Goal: Task Accomplishment & Management: Complete application form

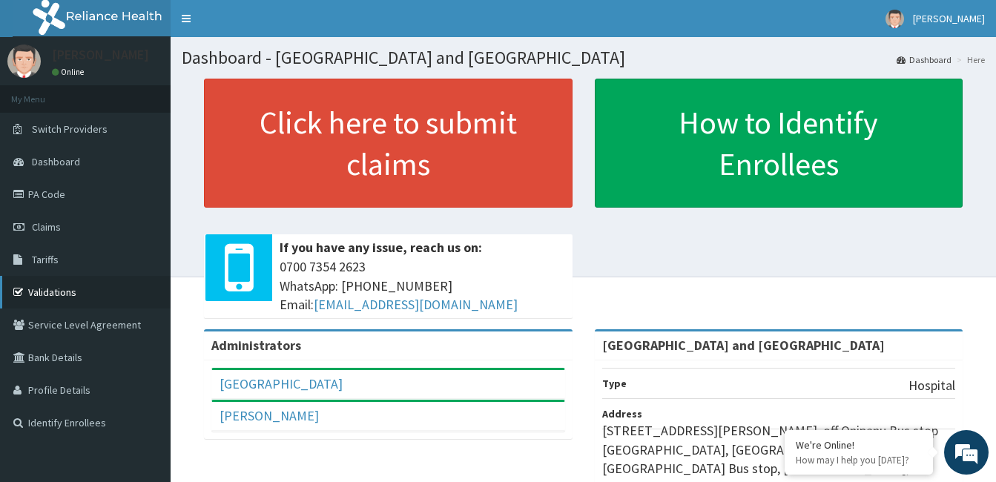
click at [33, 295] on link "Validations" at bounding box center [85, 292] width 171 height 33
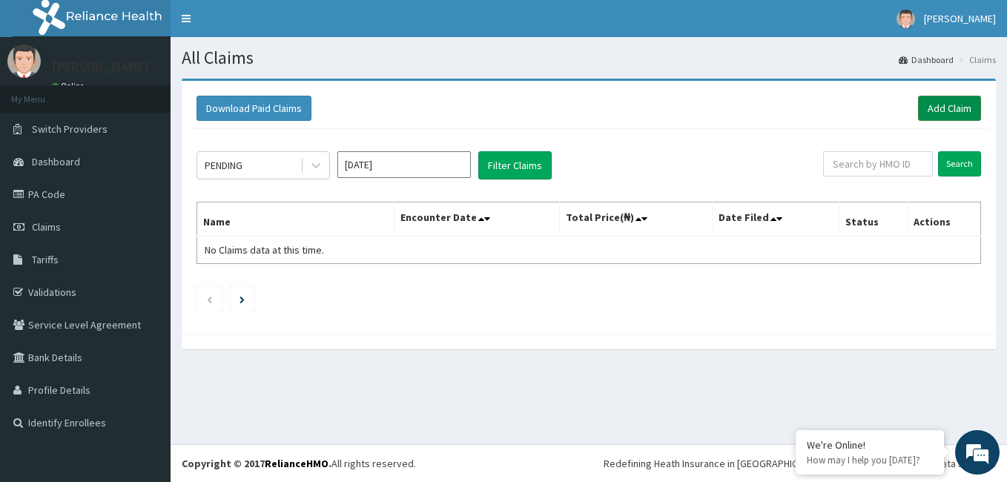
click at [946, 116] on link "Add Claim" at bounding box center [949, 108] width 63 height 25
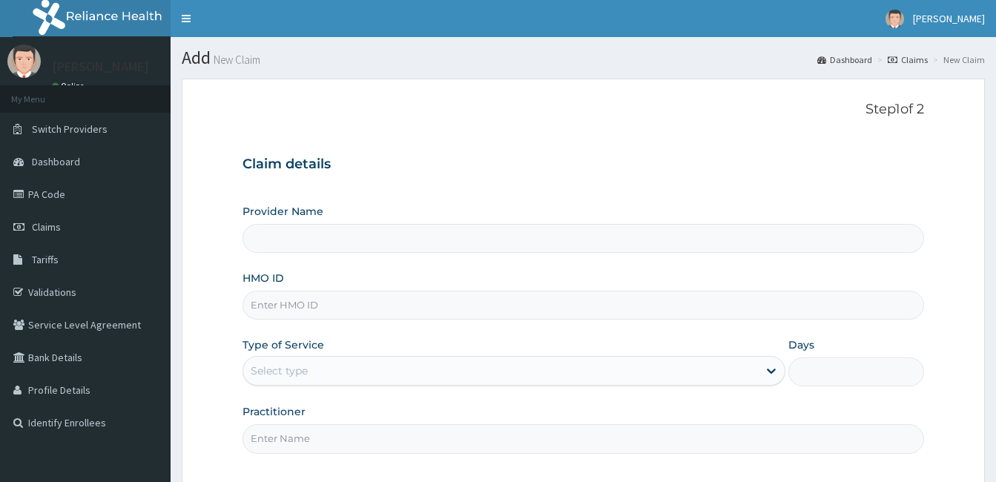
type input "[GEOGRAPHIC_DATA] and [GEOGRAPHIC_DATA]"
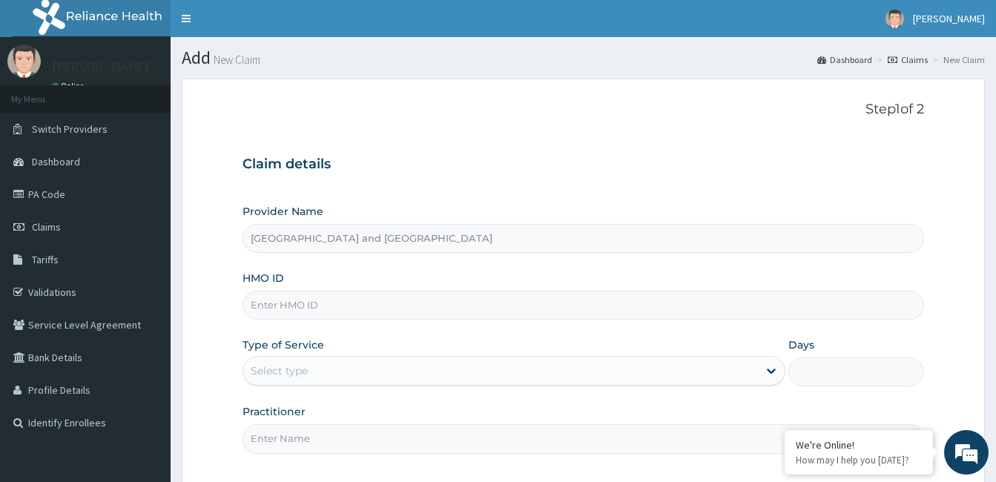
click at [291, 303] on input "HMO ID" at bounding box center [582, 305] width 681 height 29
paste input "slt/10125/d"
type input "slt/10125/d"
click at [301, 372] on div "Select type" at bounding box center [279, 370] width 57 height 15
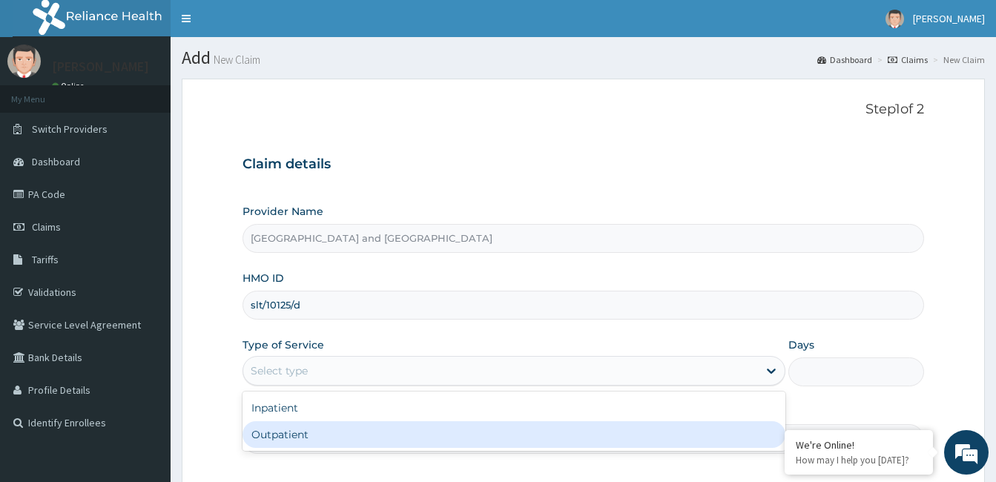
click at [271, 434] on div "Outpatient" at bounding box center [513, 434] width 543 height 27
type input "1"
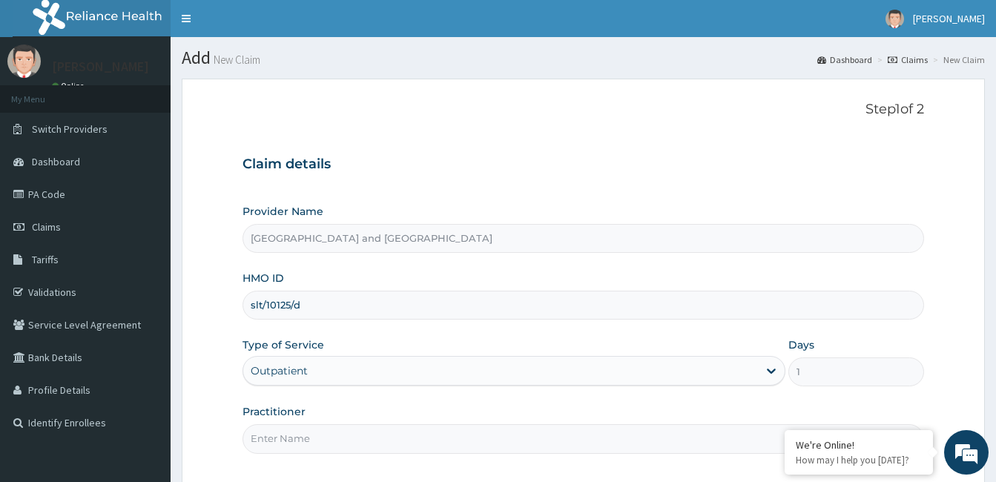
click at [270, 441] on input "Practitioner" at bounding box center [582, 438] width 681 height 29
type input "Dr Opeyemi"
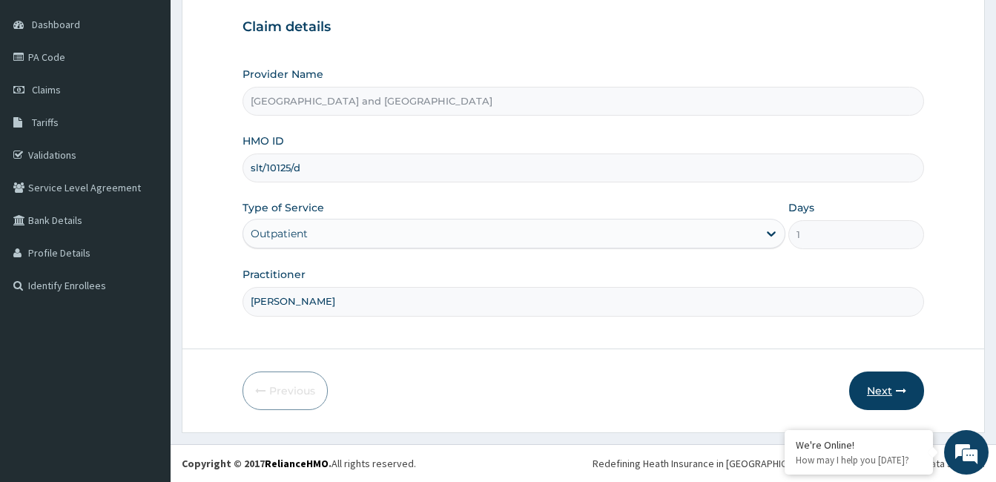
click at [882, 400] on button "Next" at bounding box center [886, 390] width 75 height 39
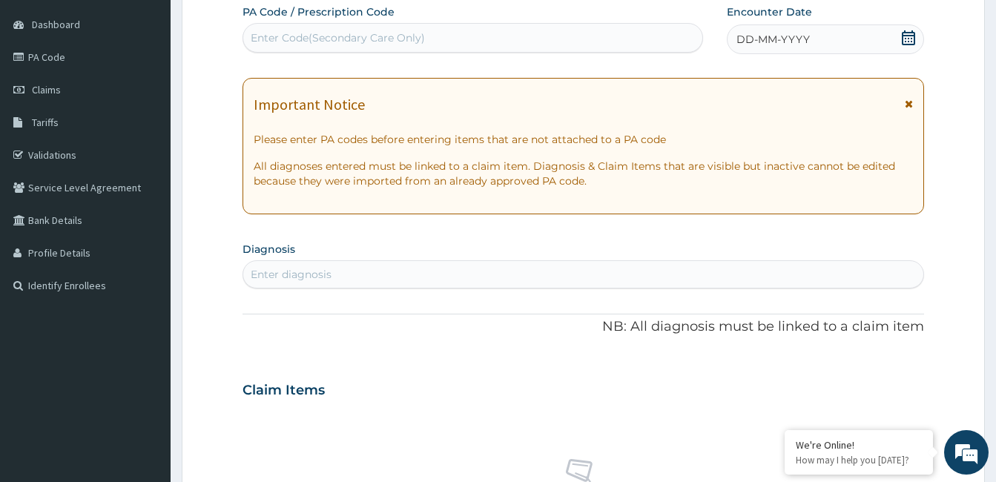
scroll to position [0, 0]
click at [906, 47] on span at bounding box center [908, 39] width 15 height 19
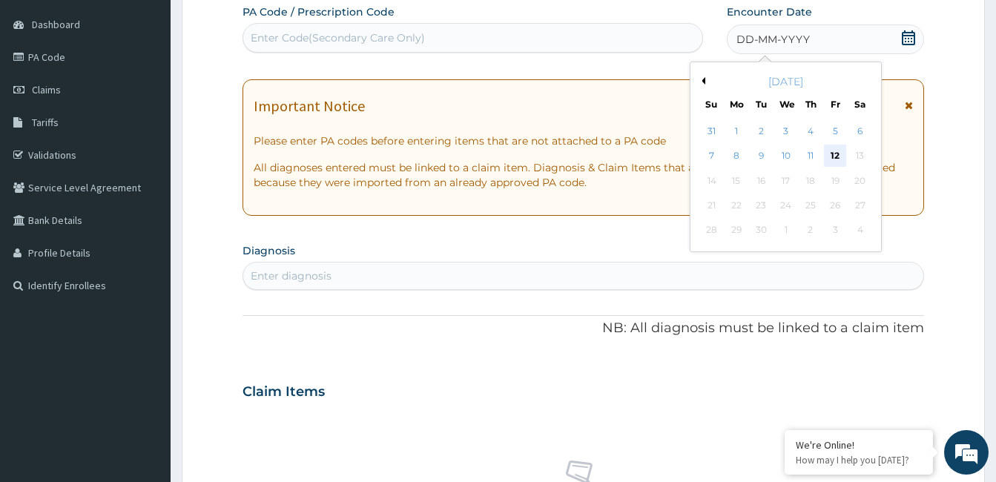
click at [837, 156] on div "12" at bounding box center [835, 156] width 22 height 22
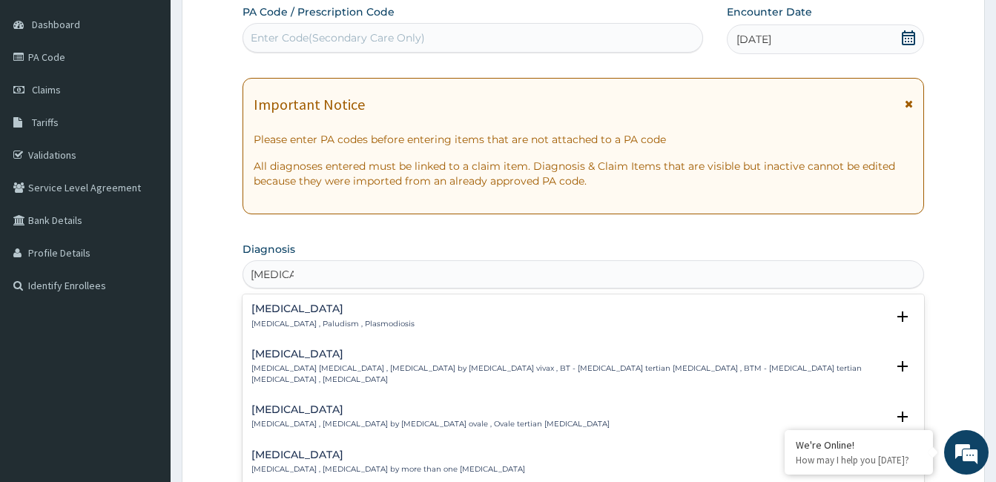
type input "malaria f"
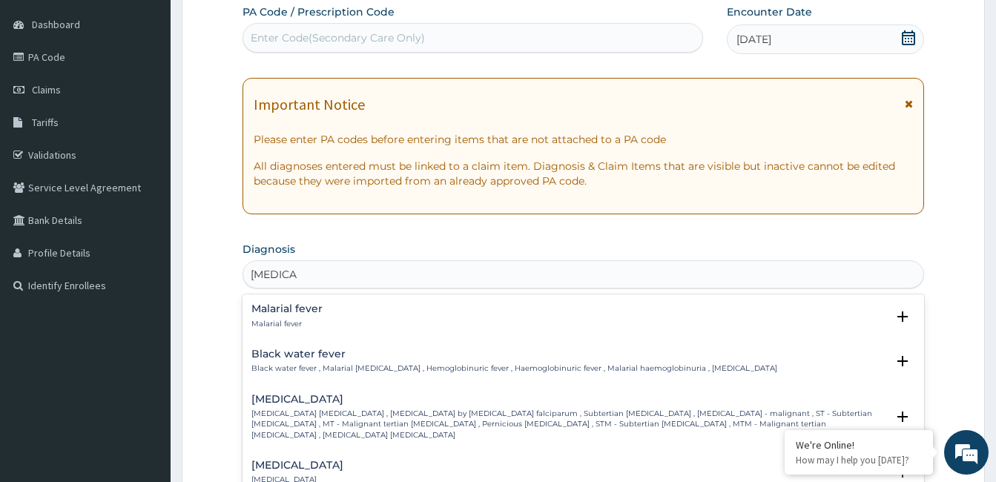
click at [287, 314] on h4 "Malarial fever" at bounding box center [286, 308] width 71 height 11
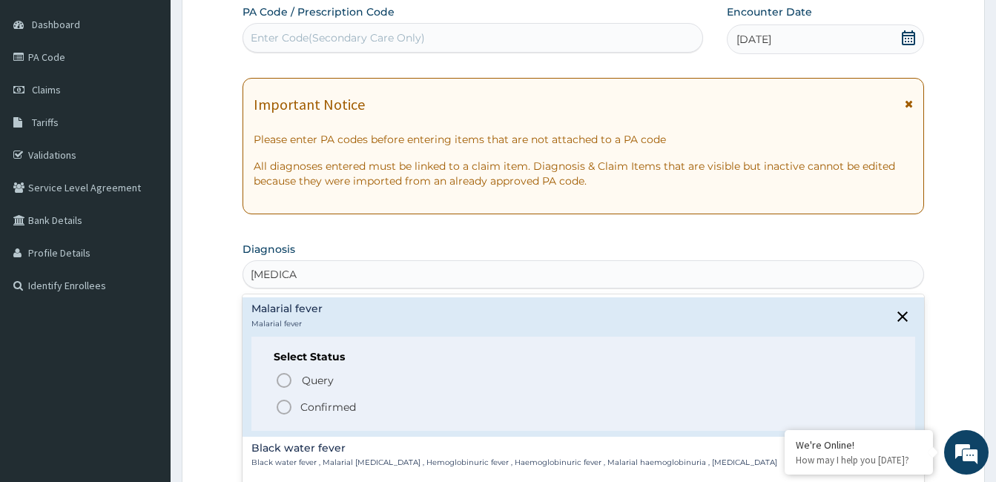
click at [283, 403] on icon "status option filled" at bounding box center [284, 407] width 18 height 18
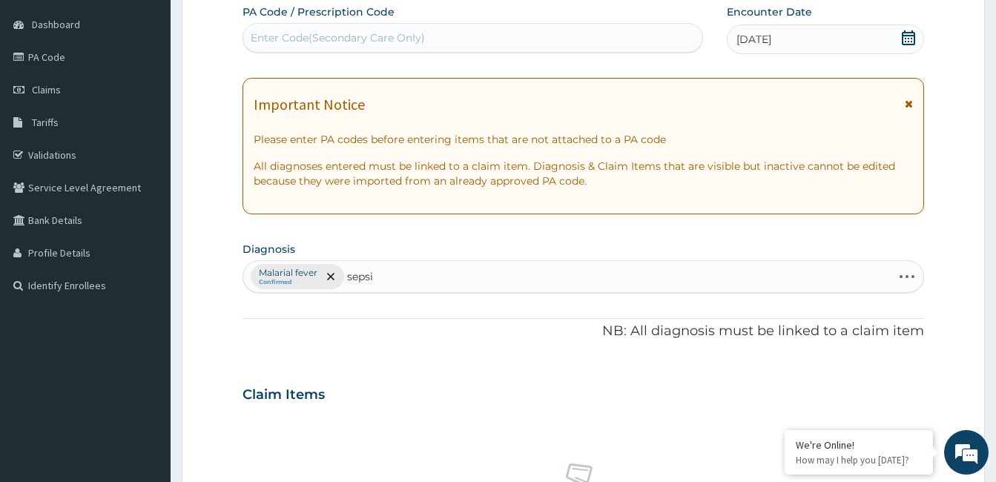
type input "sepsis"
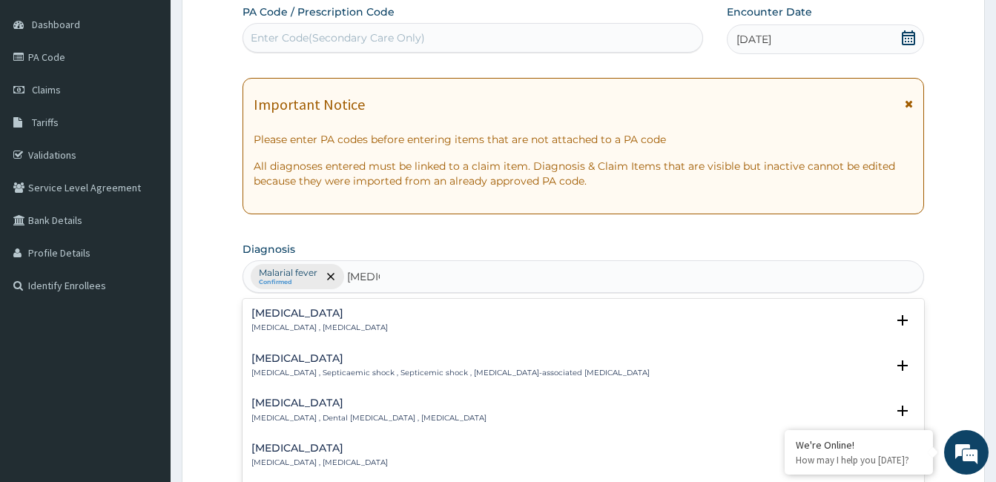
click at [308, 323] on p "Systemic infection , Sepsis" at bounding box center [319, 328] width 136 height 10
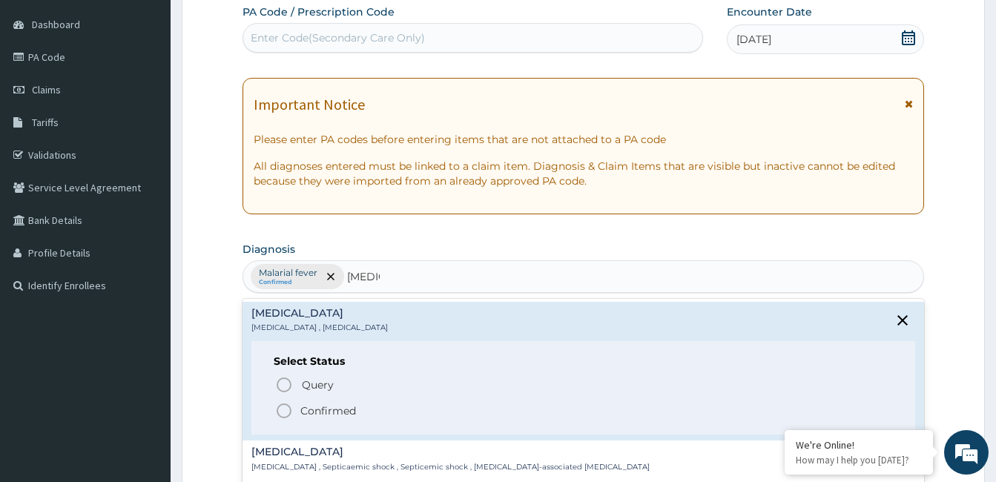
click at [311, 405] on p "Confirmed" at bounding box center [328, 410] width 56 height 15
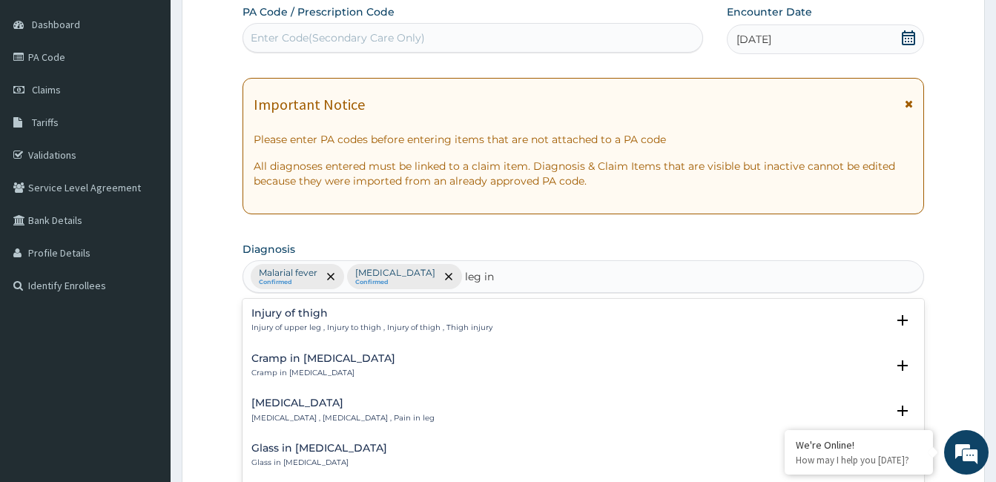
type input "leg inj"
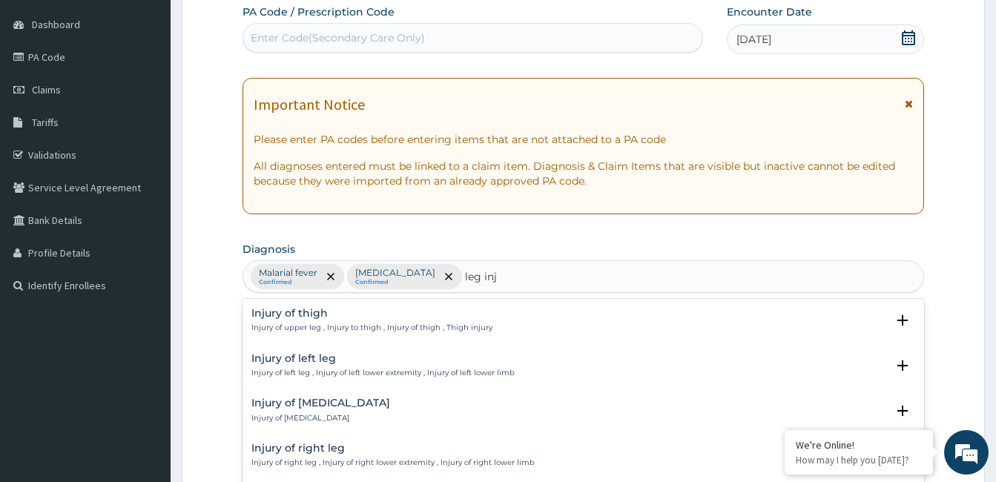
click at [305, 449] on h4 "Injury of right leg" at bounding box center [392, 448] width 283 height 11
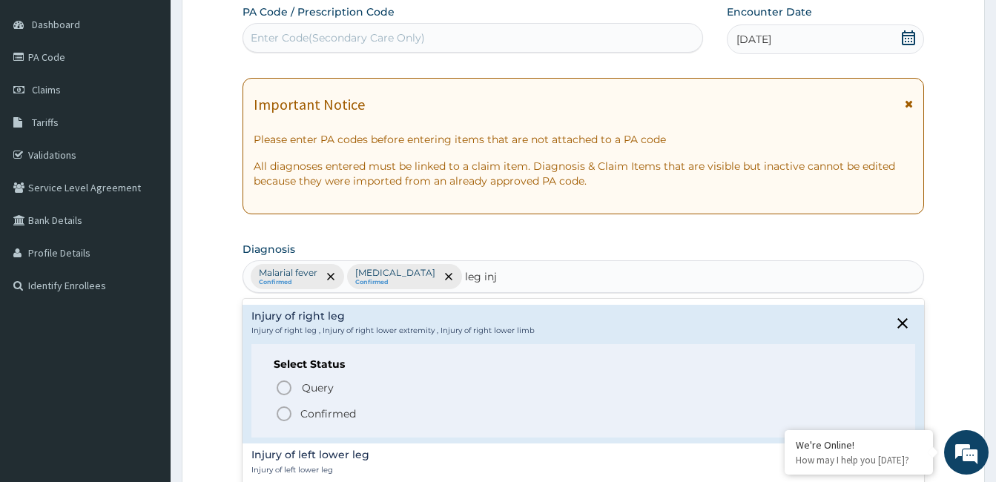
scroll to position [150, 0]
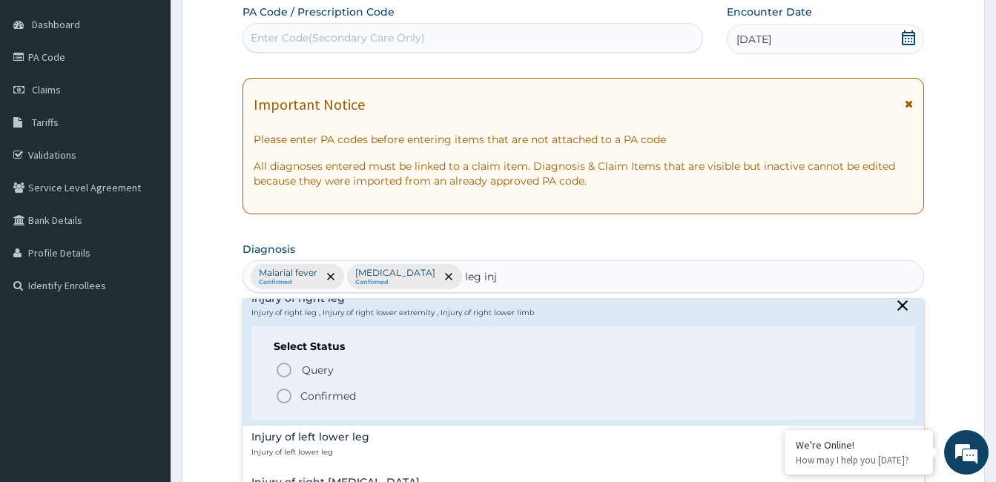
click at [320, 394] on p "Confirmed" at bounding box center [328, 396] width 56 height 15
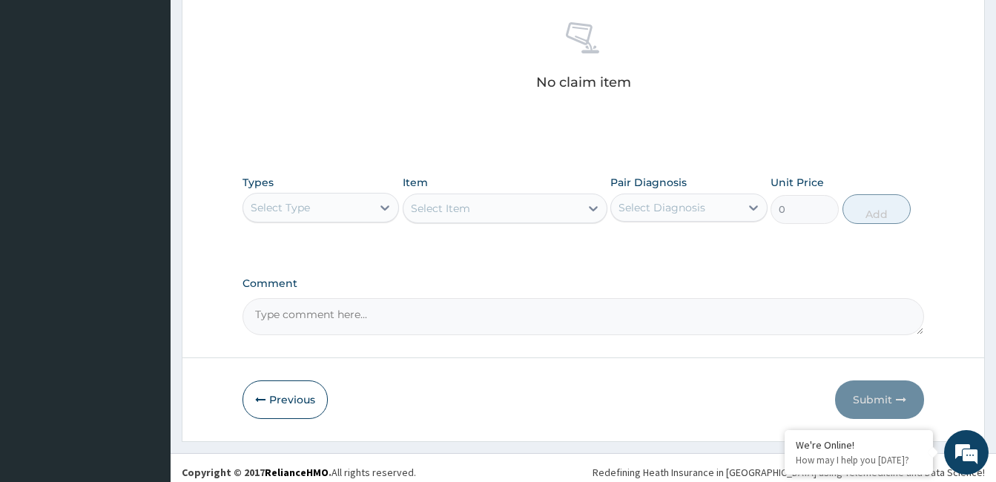
scroll to position [587, 0]
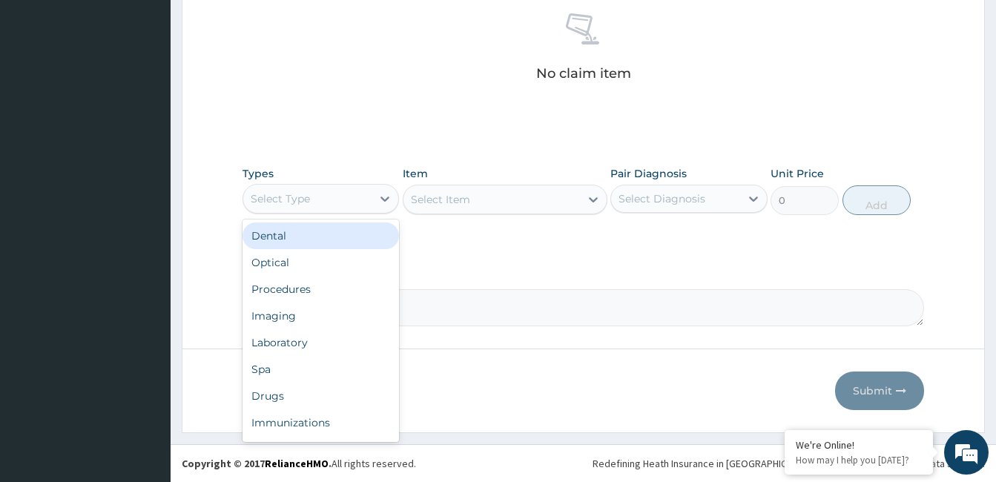
click at [317, 294] on div "Procedures" at bounding box center [320, 289] width 156 height 27
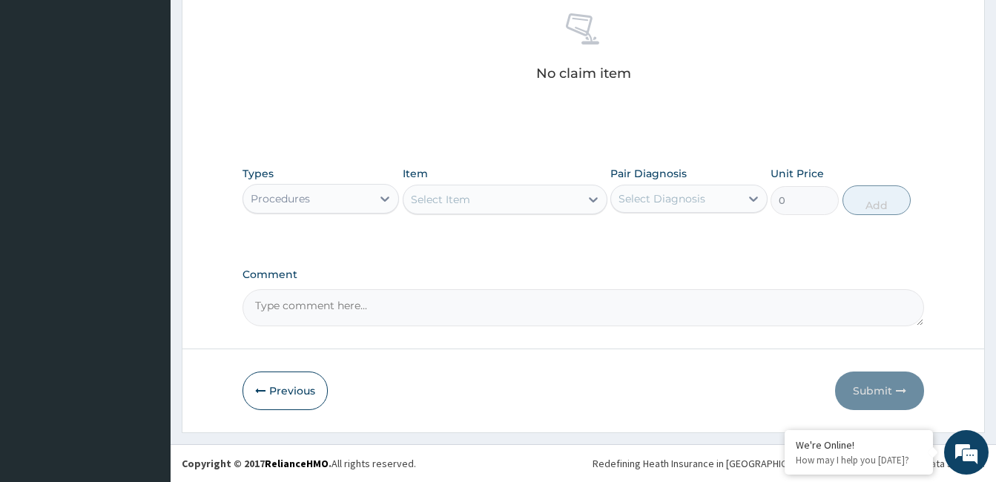
click at [484, 196] on div "Select Item" at bounding box center [491, 200] width 176 height 24
click at [423, 202] on input "paediatrician" at bounding box center [446, 199] width 70 height 15
type input "pediatrician"
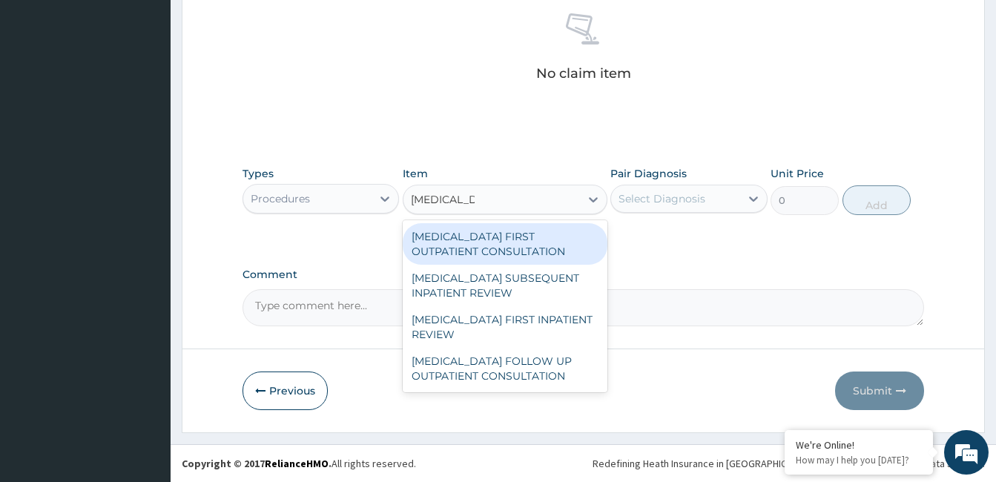
click at [458, 244] on div "PEDIATRICIAN FIRST OUTPATIENT CONSULTATION" at bounding box center [505, 244] width 205 height 42
type input "20425"
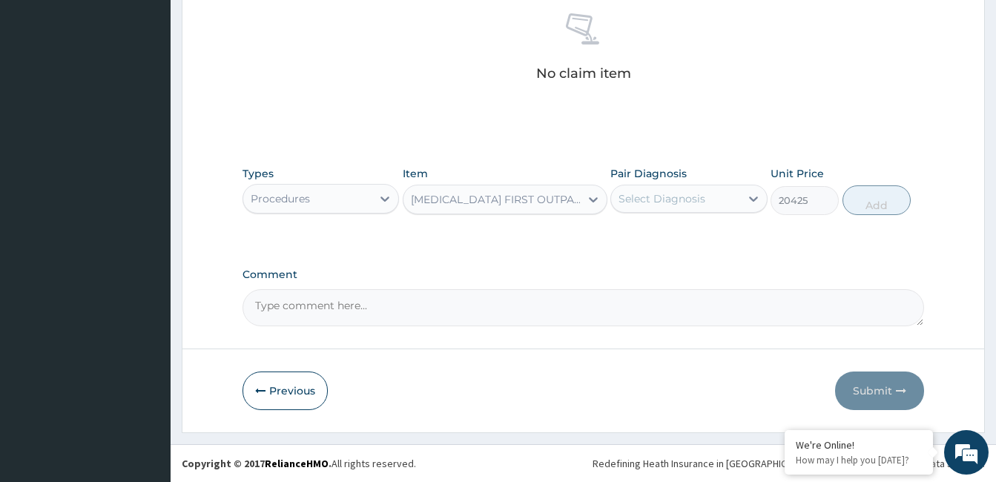
click at [458, 244] on div "Types Procedures Item PEDIATRICIAN FIRST OUTPATIENT CONSULTATION Pair Diagnosis…" at bounding box center [582, 202] width 681 height 86
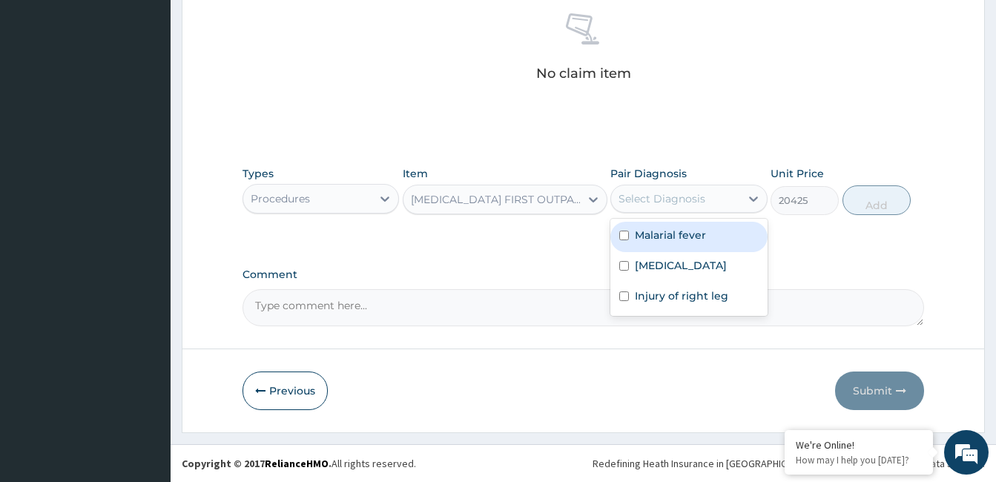
click at [695, 205] on div "Select Diagnosis" at bounding box center [661, 198] width 87 height 15
click at [673, 237] on label "Malarial fever" at bounding box center [670, 235] width 71 height 15
checkbox input "true"
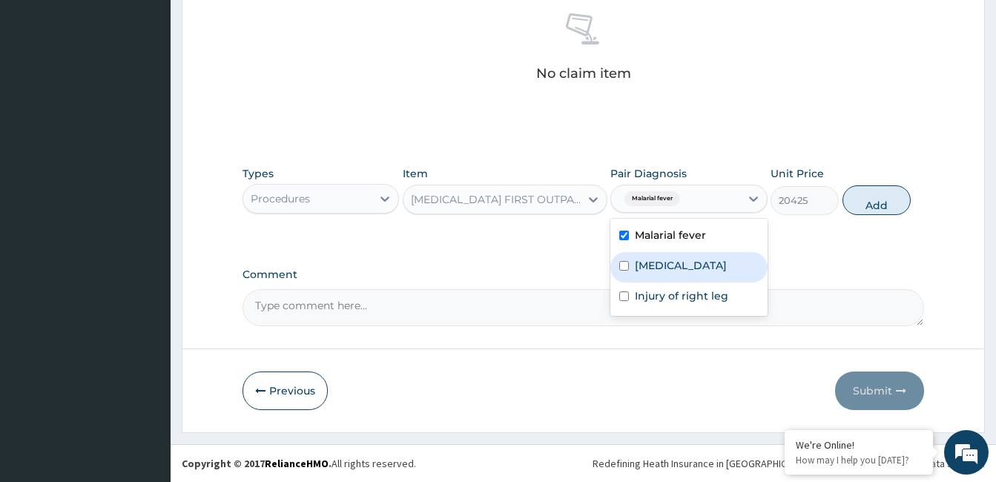
click at [660, 262] on label "Sepsis" at bounding box center [681, 265] width 92 height 15
checkbox input "true"
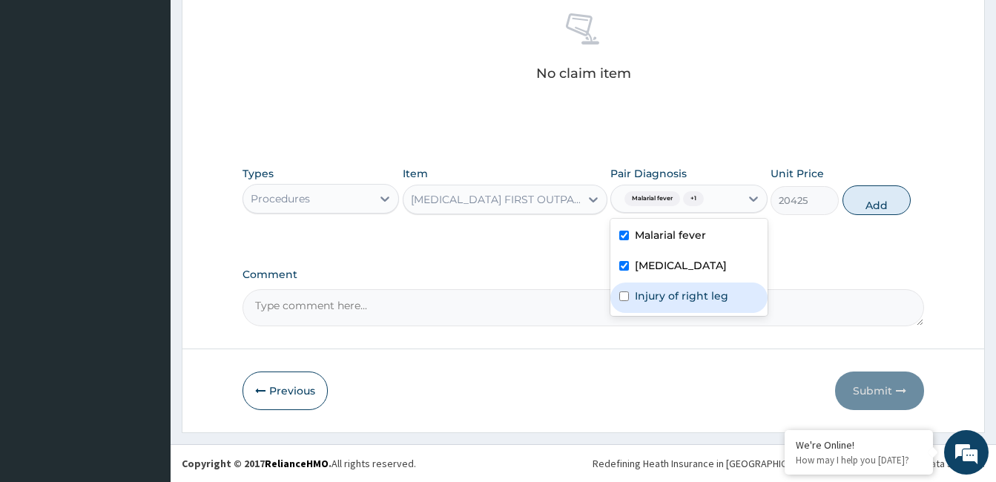
click at [659, 301] on label "Injury of right leg" at bounding box center [681, 295] width 93 height 15
checkbox input "true"
click at [873, 194] on button "Add" at bounding box center [876, 200] width 68 height 30
type input "0"
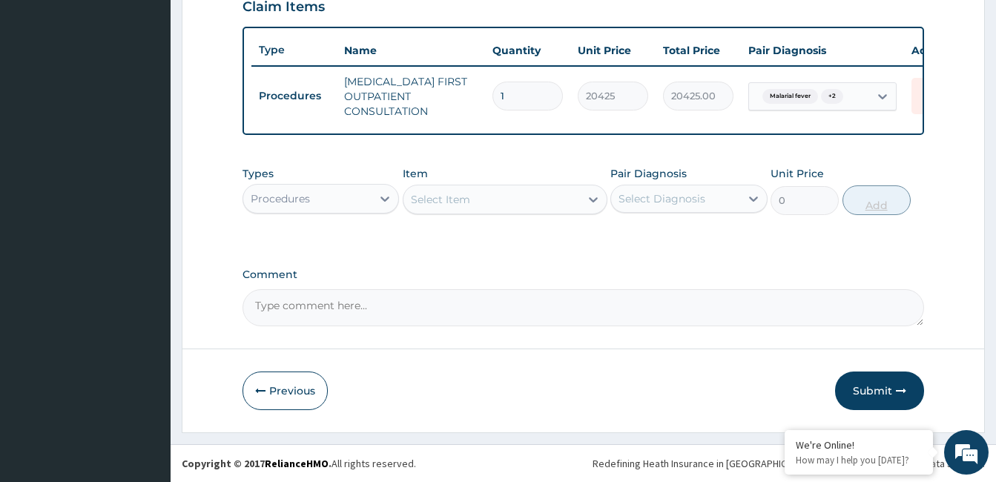
scroll to position [536, 0]
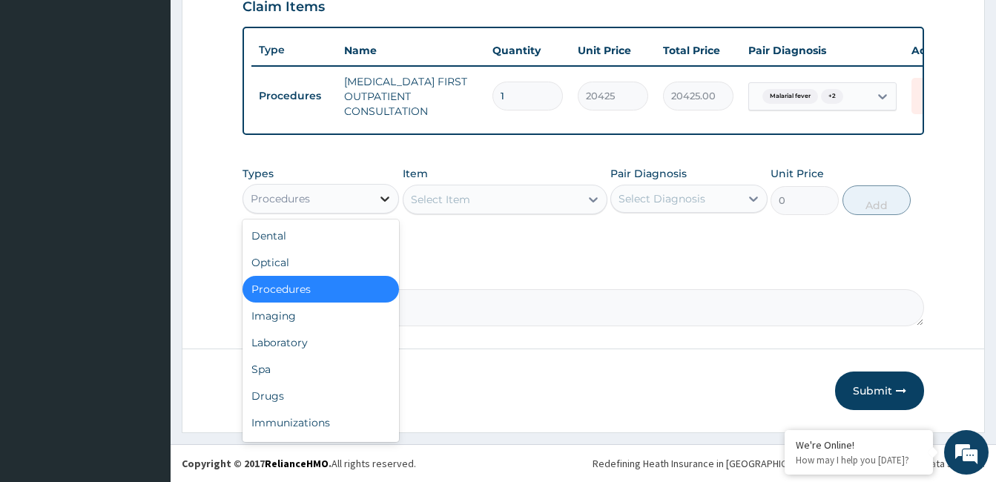
click at [383, 208] on div at bounding box center [384, 198] width 27 height 27
click at [290, 344] on div "Laboratory" at bounding box center [320, 342] width 156 height 27
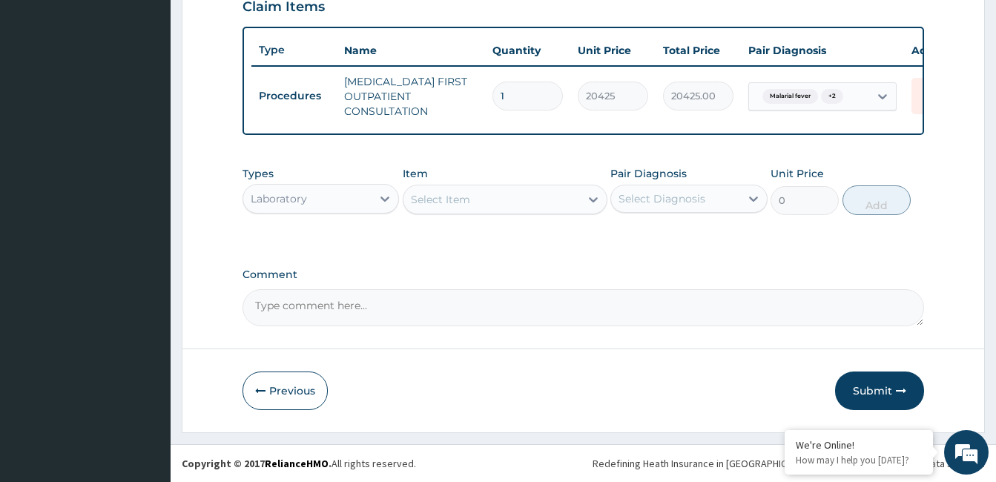
click at [456, 201] on div "Select Item" at bounding box center [440, 199] width 59 height 15
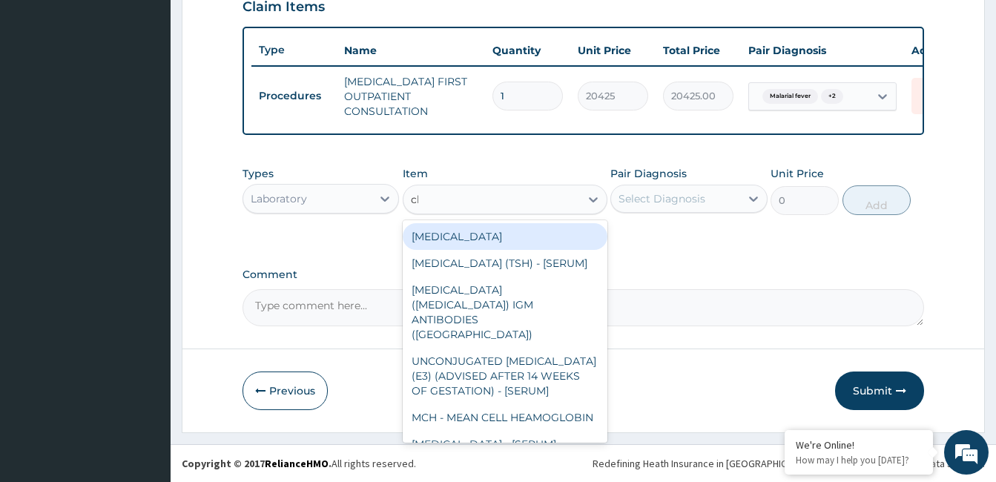
type input "cbc"
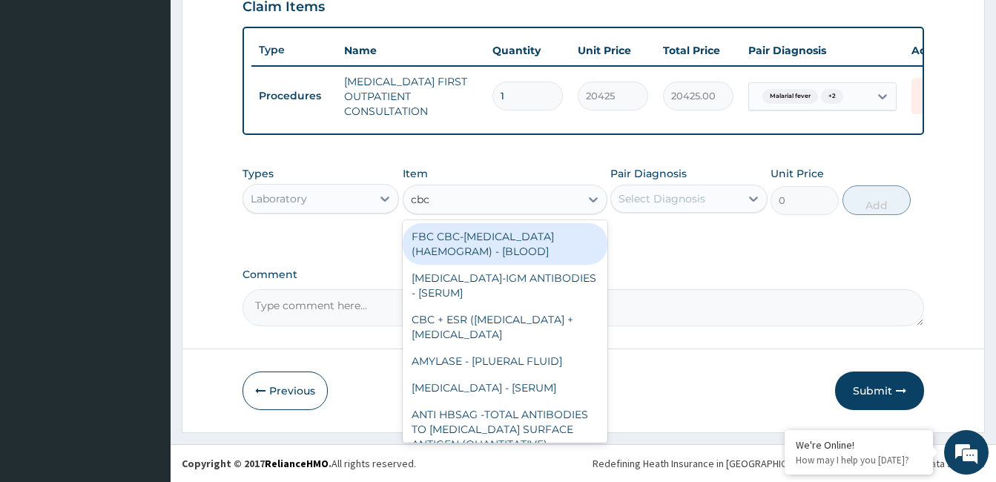
click at [437, 249] on div "FBC CBC-COMPLETE BLOOD COUNT (HAEMOGRAM) - [BLOOD]" at bounding box center [505, 244] width 205 height 42
type input "4300"
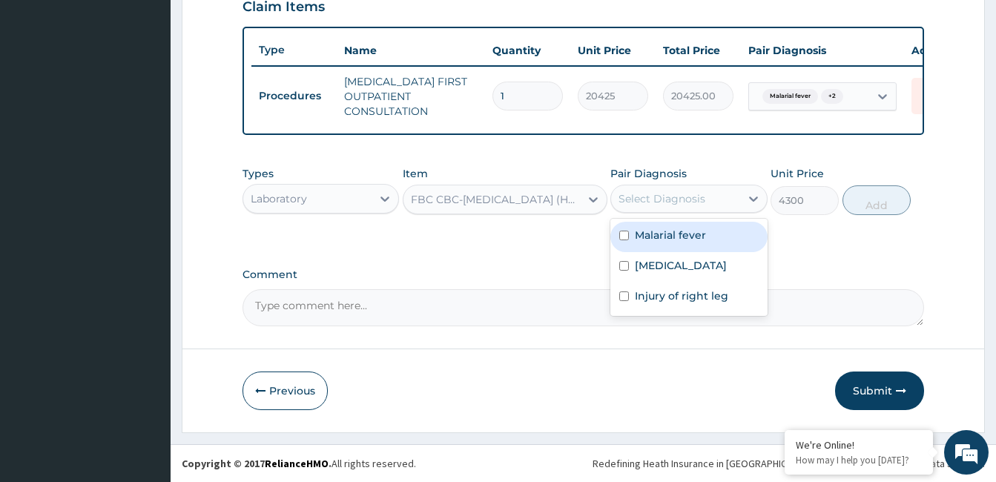
click at [708, 207] on div "Select Diagnosis" at bounding box center [675, 199] width 128 height 24
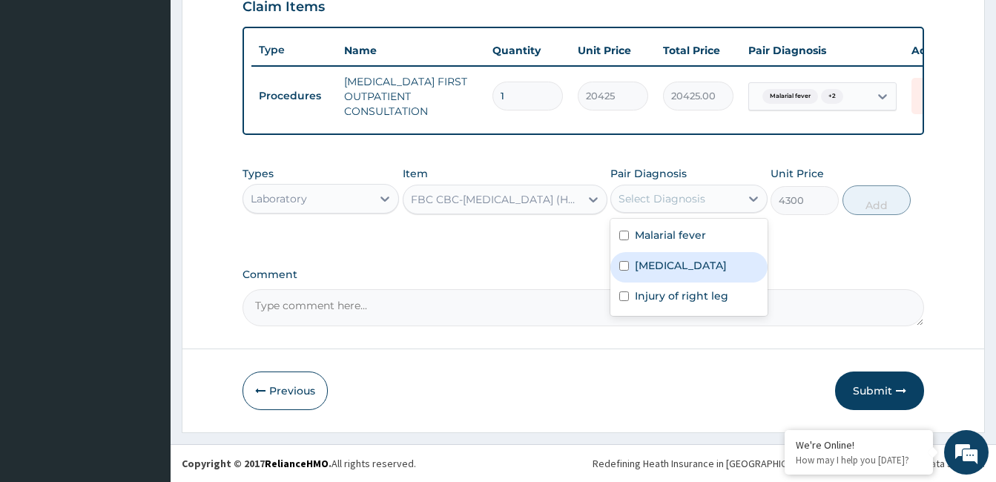
click at [674, 265] on div "Sepsis" at bounding box center [688, 267] width 156 height 30
checkbox input "true"
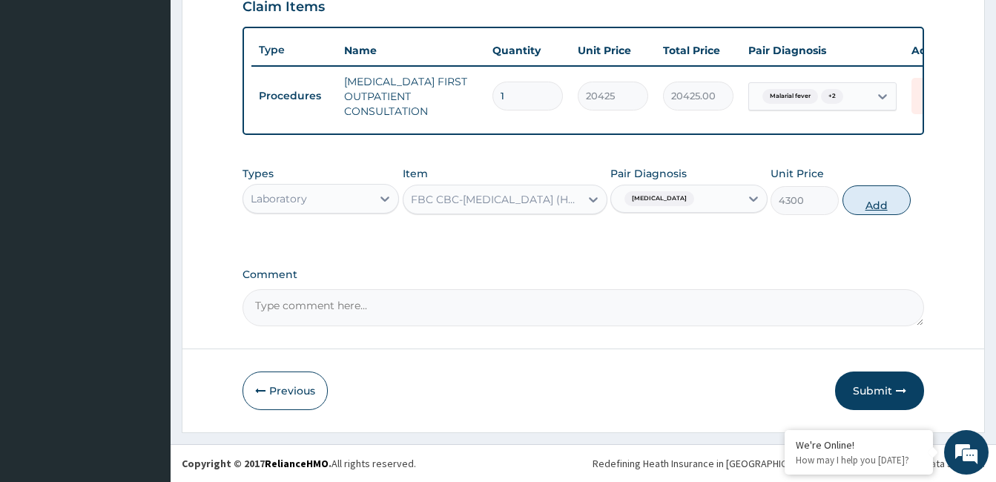
click at [859, 199] on button "Add" at bounding box center [876, 200] width 68 height 30
type input "0"
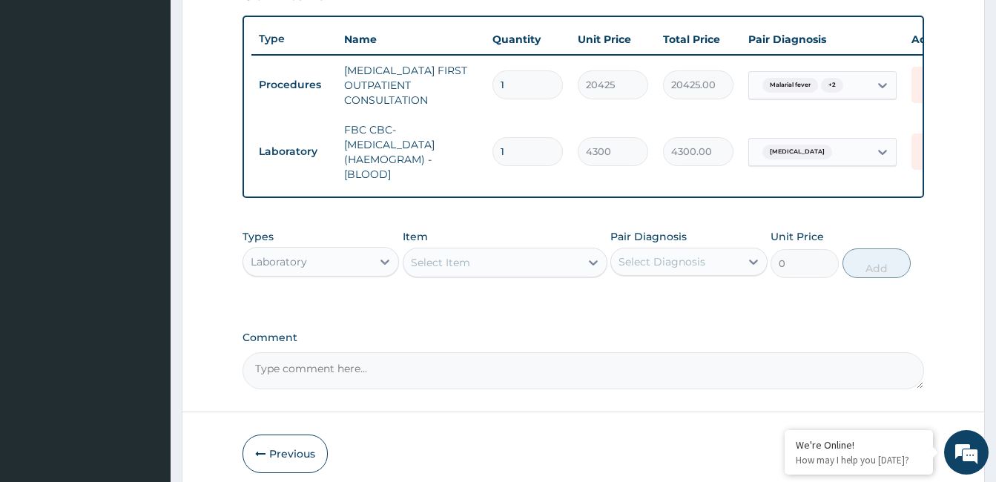
click at [412, 270] on div "Select Item" at bounding box center [440, 262] width 59 height 15
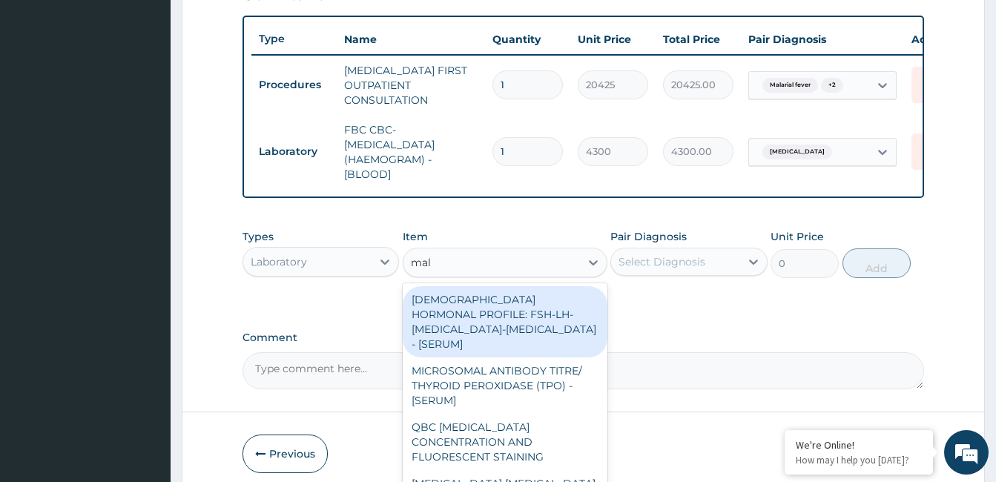
type input "mala"
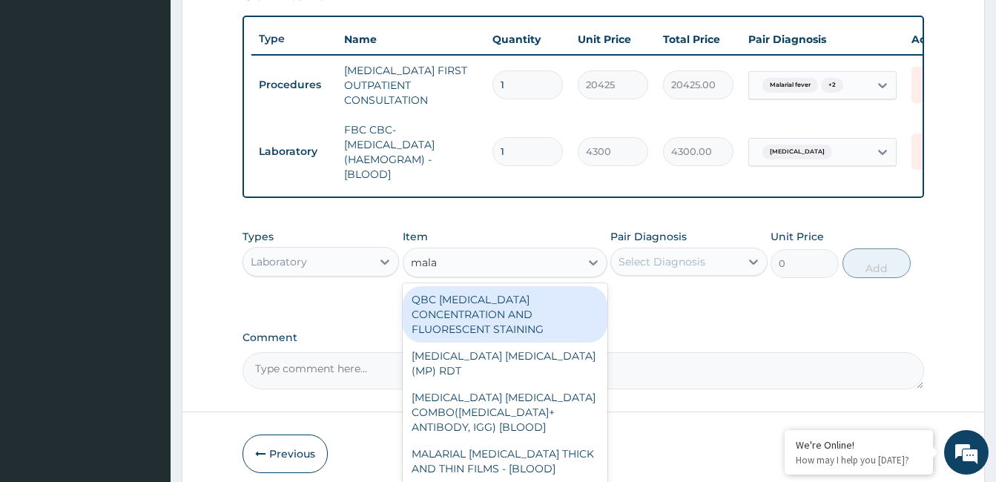
click at [492, 440] on div "MALARIAL PARASITE THICK AND THIN FILMS - [BLOOD]" at bounding box center [505, 461] width 205 height 42
type input "1612.5"
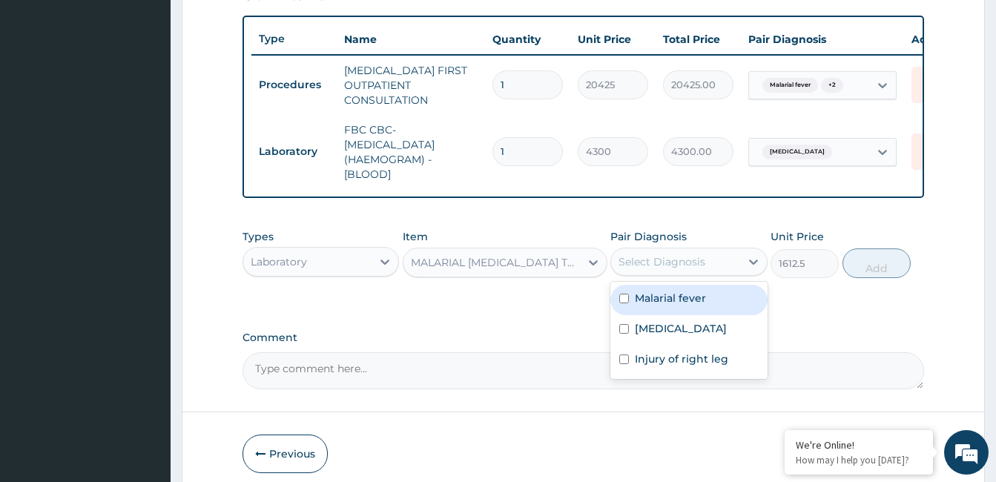
click at [672, 305] on label "Malarial fever" at bounding box center [670, 298] width 71 height 15
checkbox input "true"
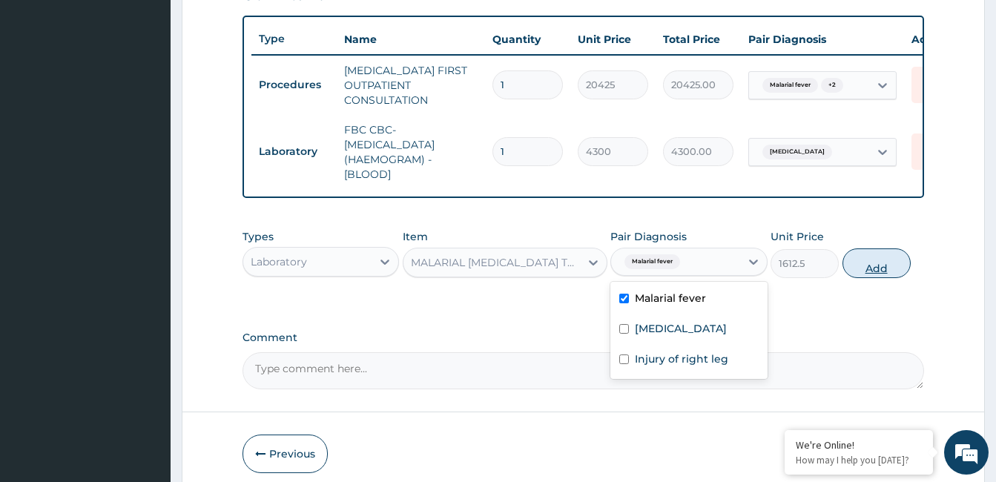
click at [876, 278] on button "Add" at bounding box center [876, 263] width 68 height 30
type input "0"
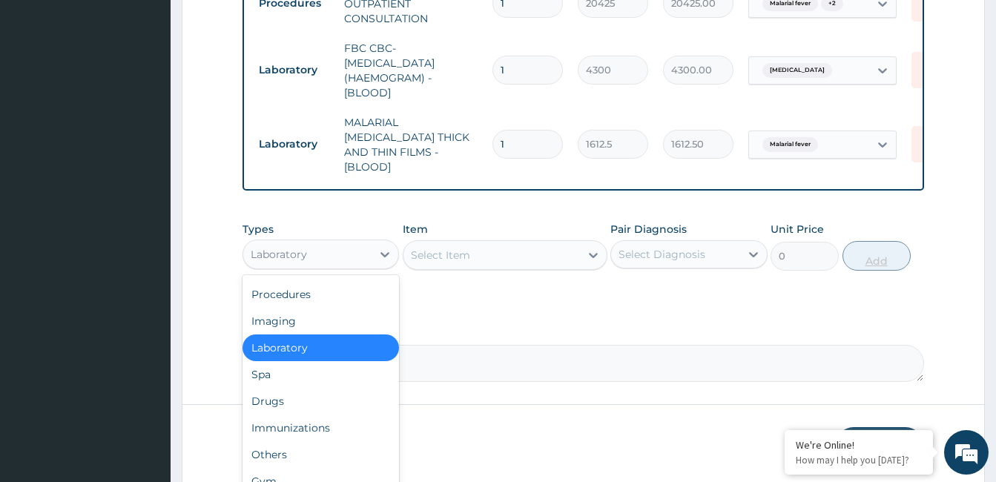
scroll to position [627, 0]
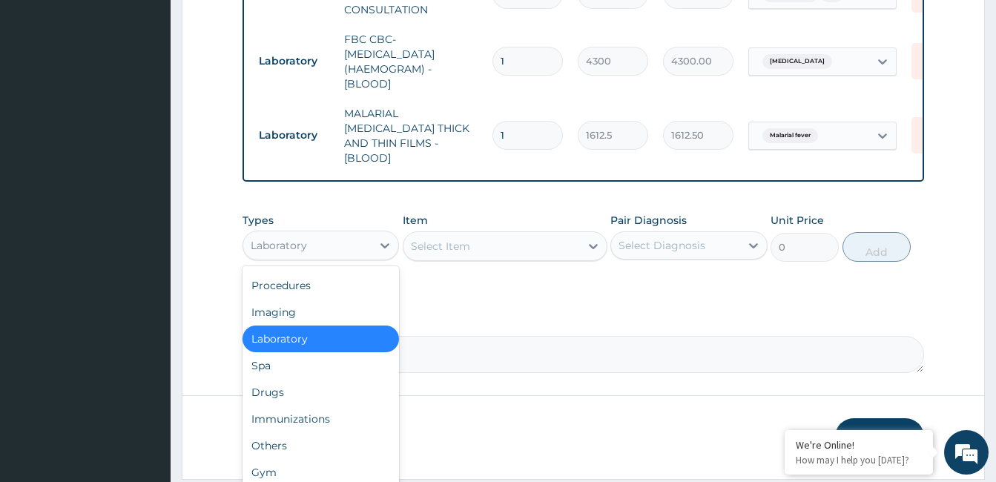
click at [309, 395] on div "Drugs" at bounding box center [320, 392] width 156 height 27
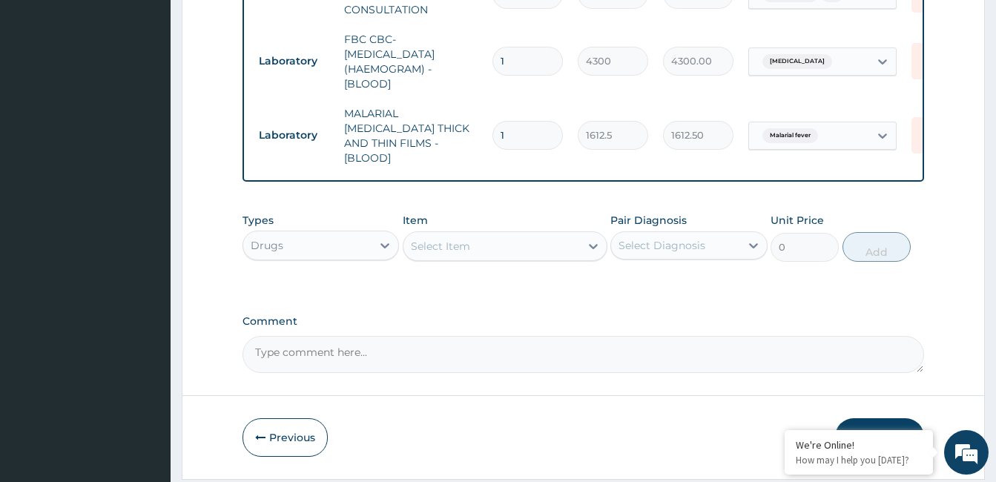
click at [492, 251] on div "Select Item" at bounding box center [491, 246] width 176 height 24
click at [478, 251] on div "Select Item" at bounding box center [491, 246] width 176 height 24
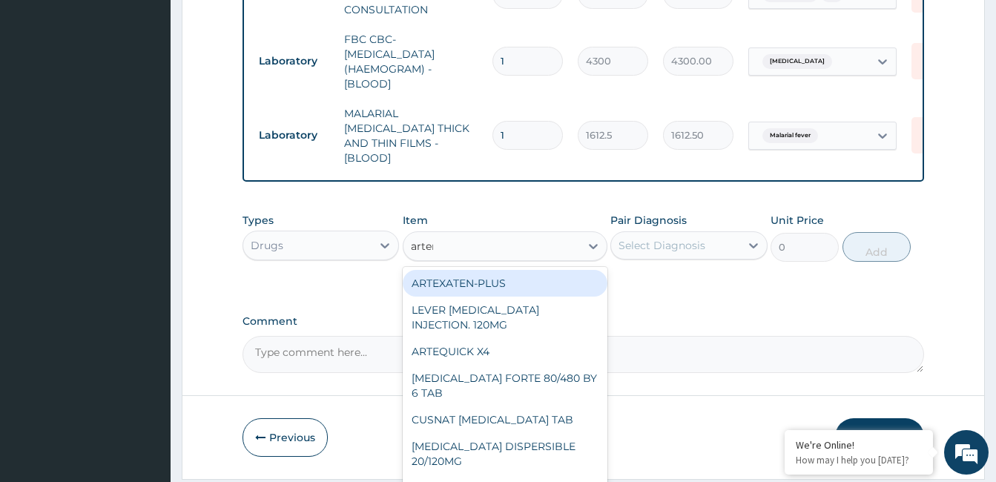
type input "arteme"
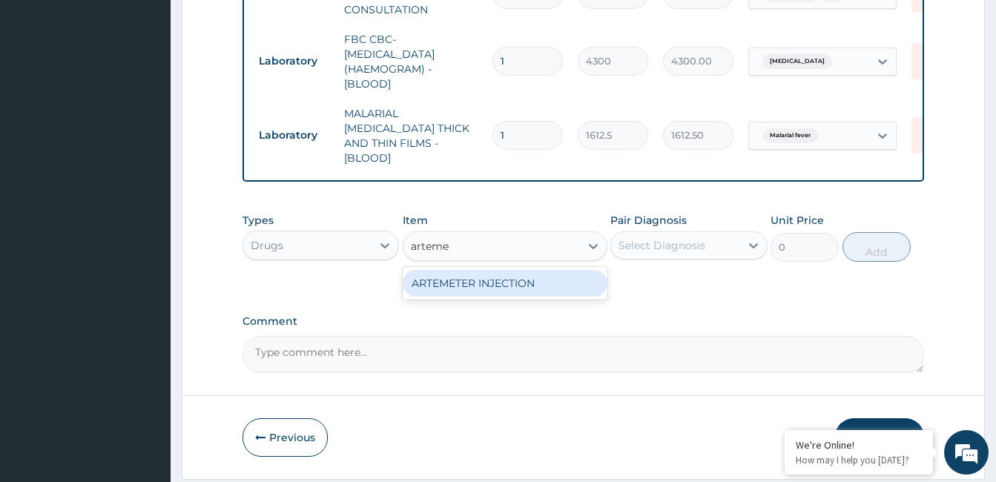
click at [467, 281] on div "ARTEMETER INJECTION" at bounding box center [505, 283] width 205 height 27
type input "946"
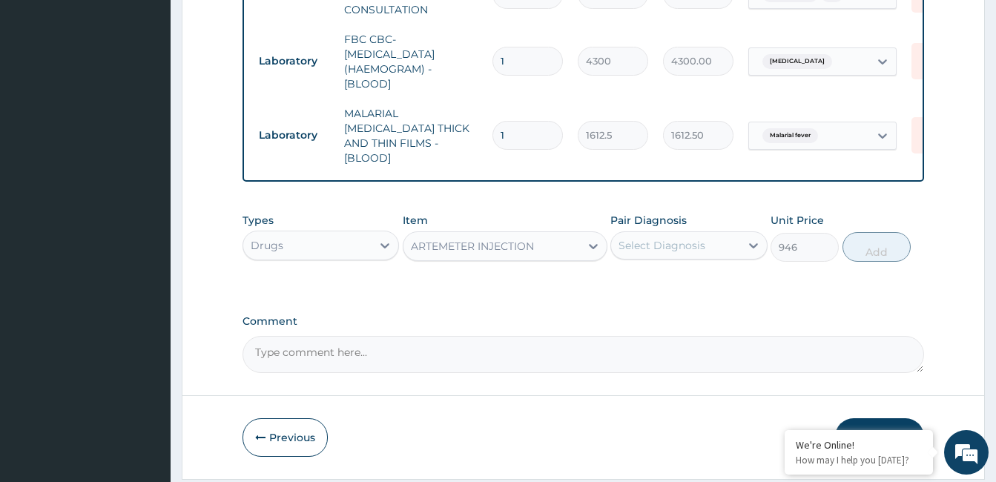
click at [694, 256] on div "Pair Diagnosis Select Diagnosis" at bounding box center [688, 237] width 156 height 49
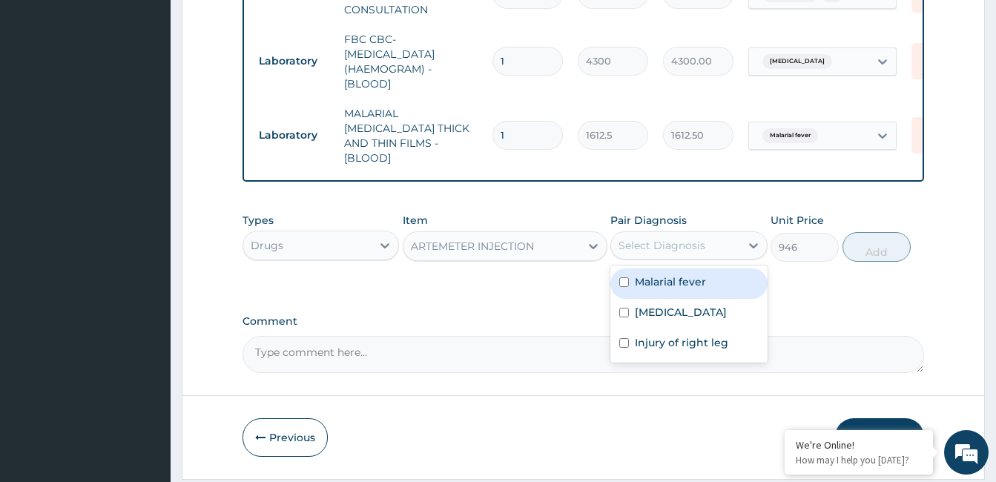
click at [681, 248] on div "Select Diagnosis" at bounding box center [661, 245] width 87 height 15
click at [667, 281] on label "Malarial fever" at bounding box center [670, 281] width 71 height 15
checkbox input "true"
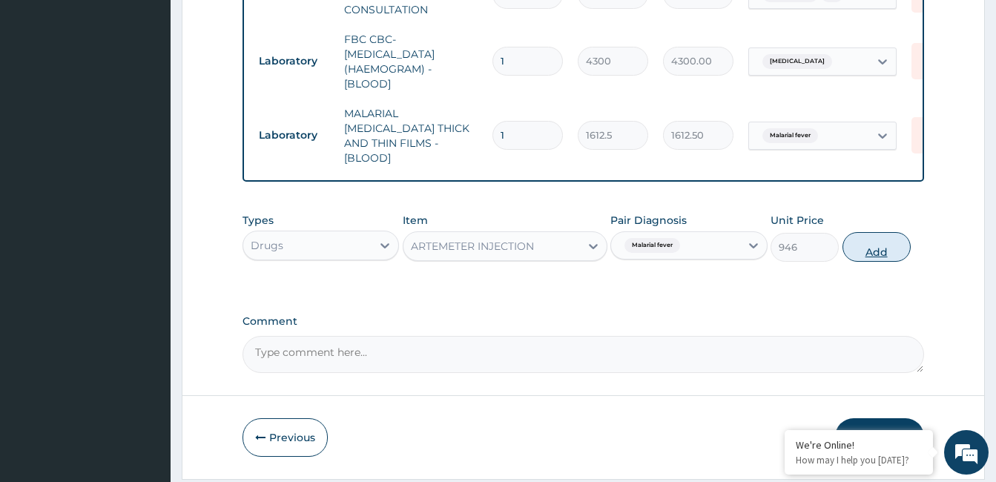
click at [862, 252] on button "Add" at bounding box center [876, 247] width 68 height 30
type input "0"
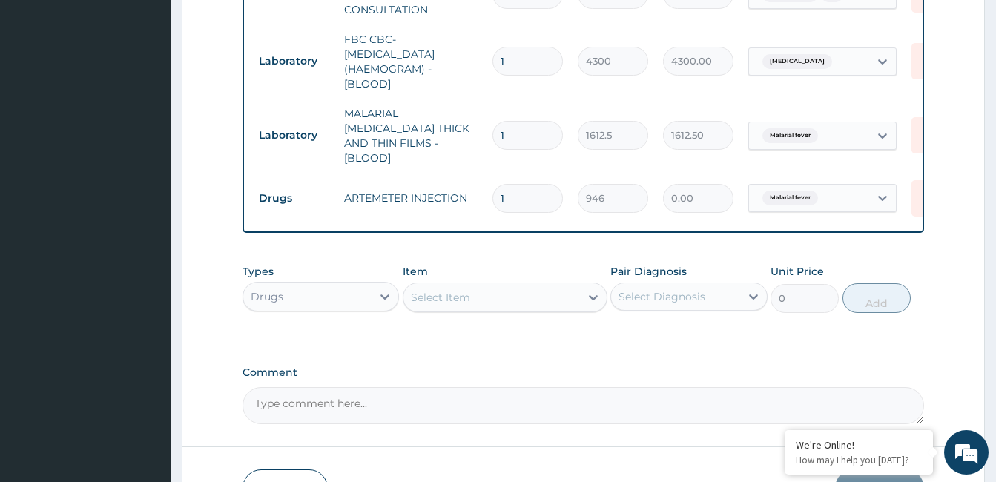
type input "0.00"
type input "3"
type input "2838.00"
type input "3"
click at [488, 288] on div "Select Item" at bounding box center [491, 297] width 176 height 24
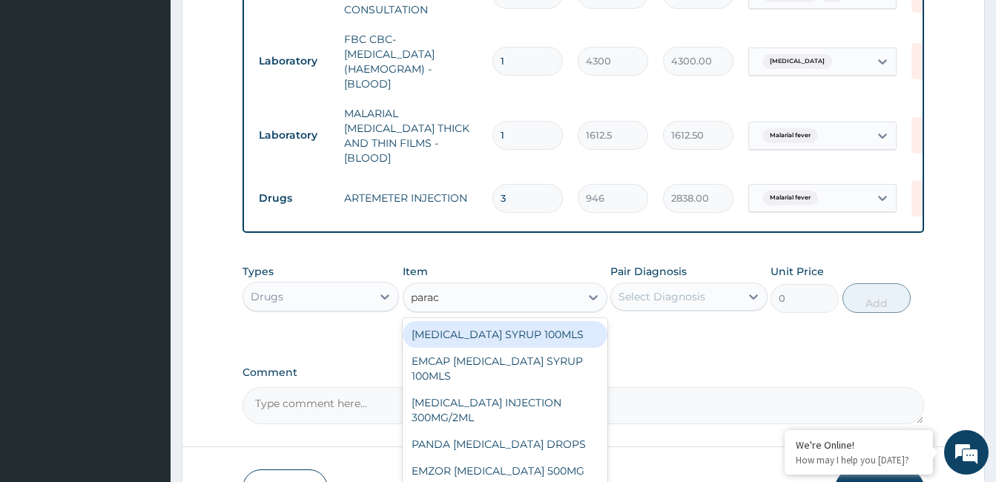
type input "parace"
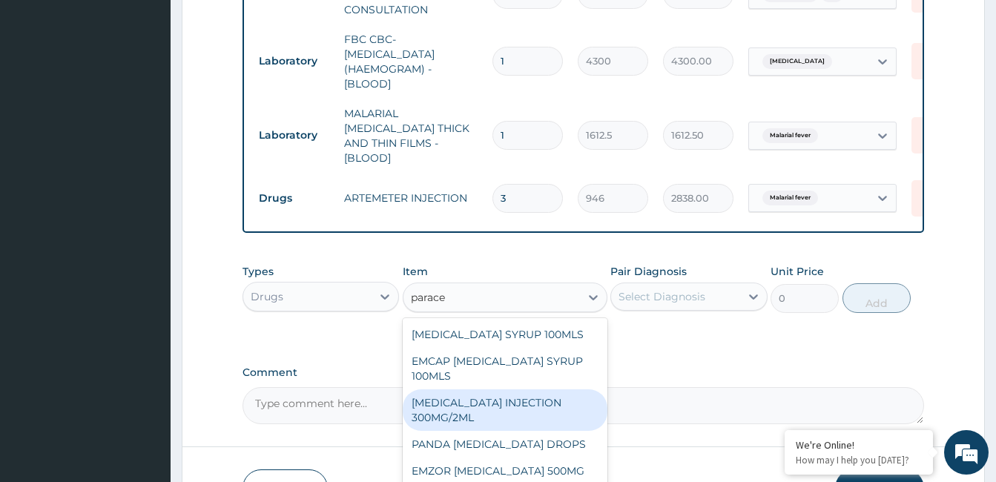
click at [463, 409] on div "PARACETAMOL INJECTION 300MG/2ML" at bounding box center [505, 410] width 205 height 42
type input "260.1499938964844"
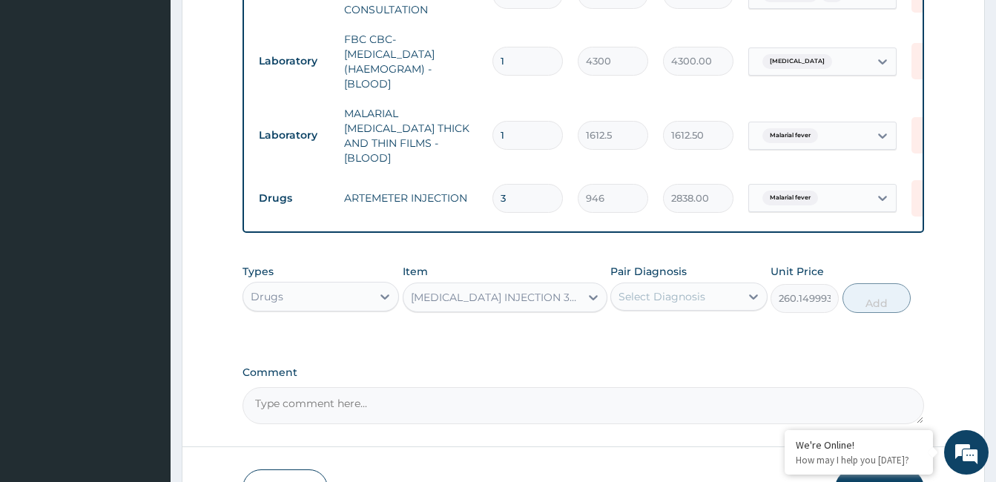
click at [689, 295] on div "Select Diagnosis" at bounding box center [661, 296] width 87 height 15
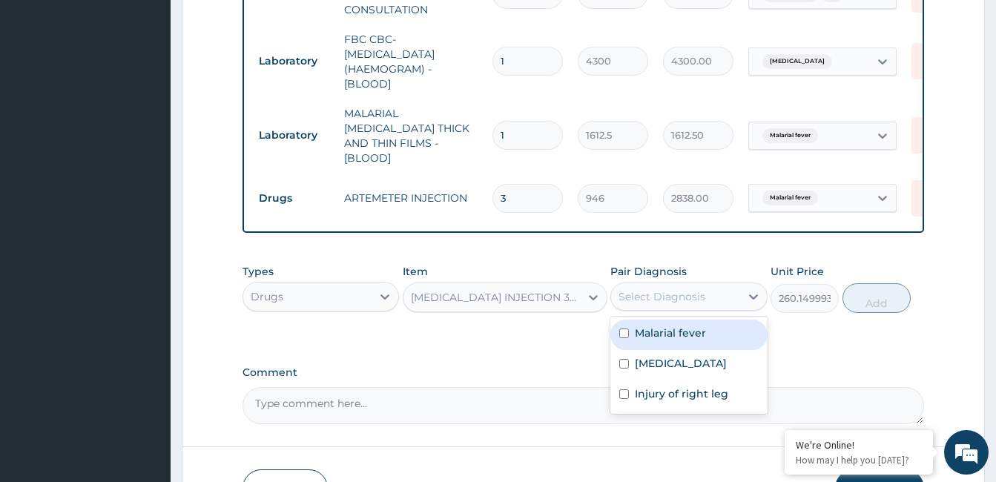
click at [676, 329] on label "Malarial fever" at bounding box center [670, 333] width 71 height 15
checkbox input "true"
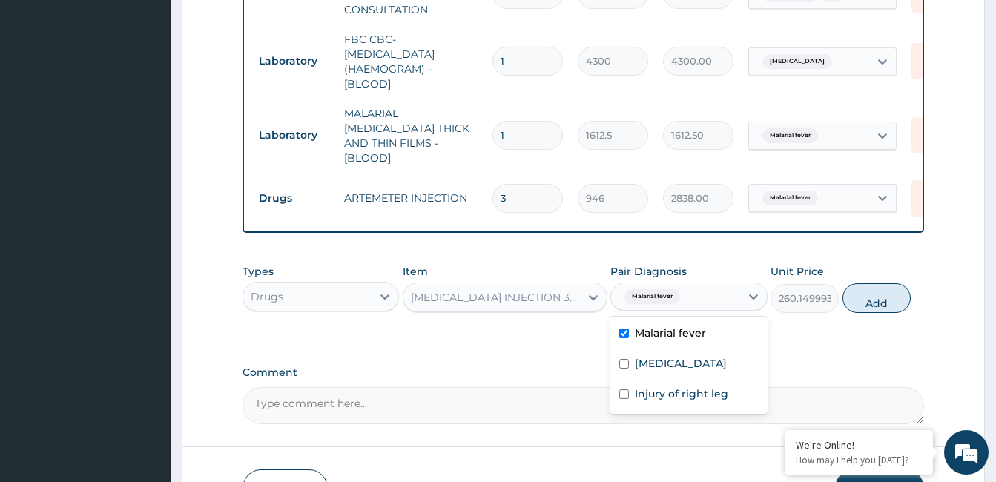
click at [881, 297] on button "Add" at bounding box center [876, 298] width 68 height 30
type input "0"
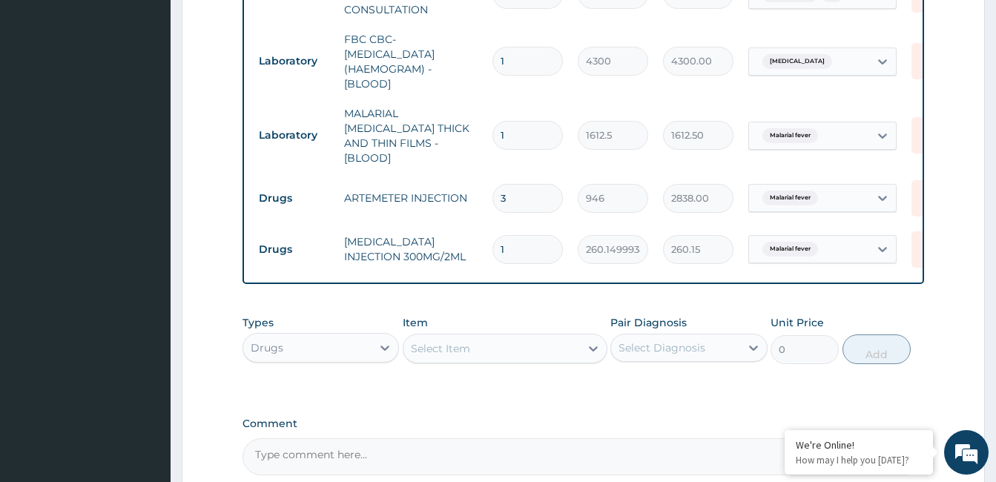
click at [448, 317] on div "Item Select Item" at bounding box center [505, 339] width 205 height 49
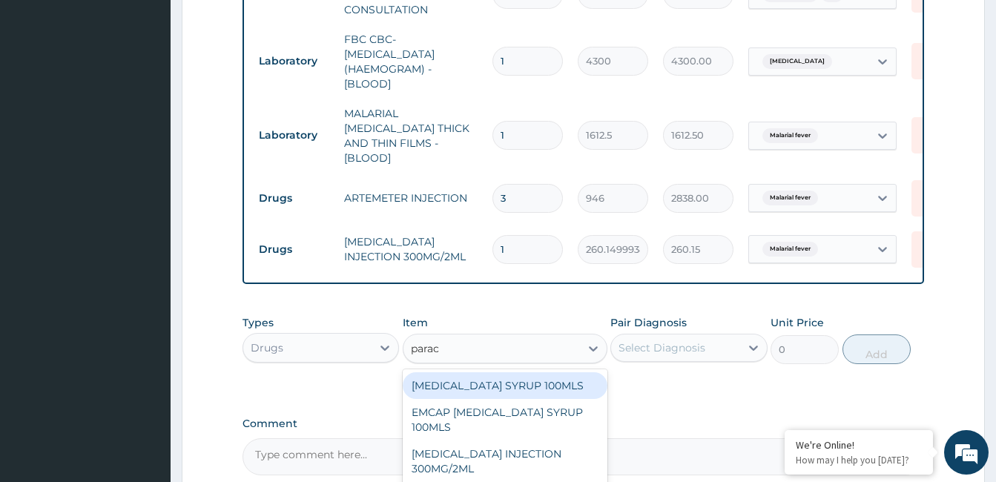
type input "parace"
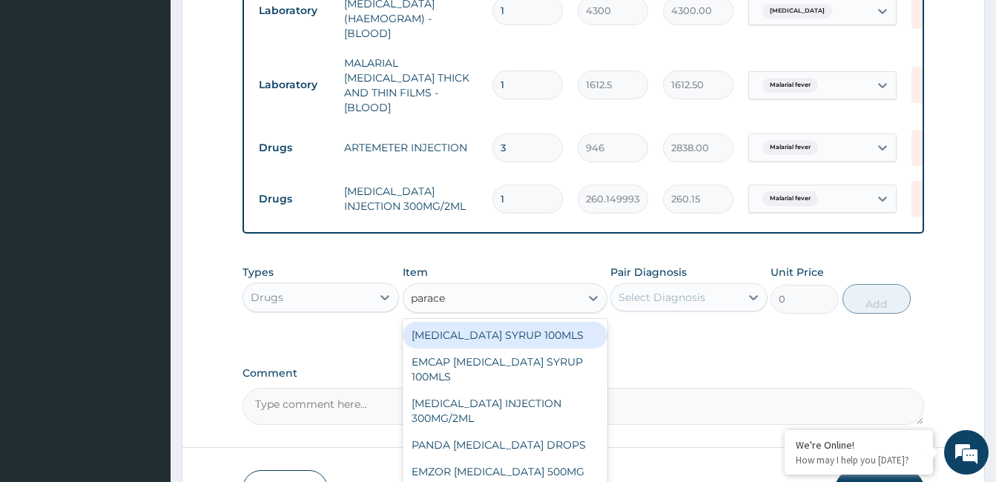
scroll to position [687, 0]
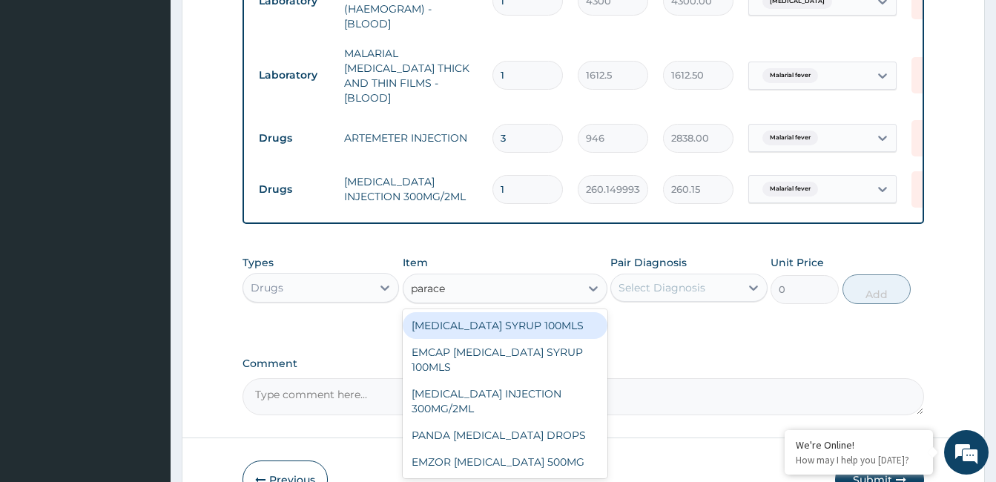
click at [541, 462] on div "EMZOR PARACETAMOL 500MG" at bounding box center [505, 462] width 205 height 27
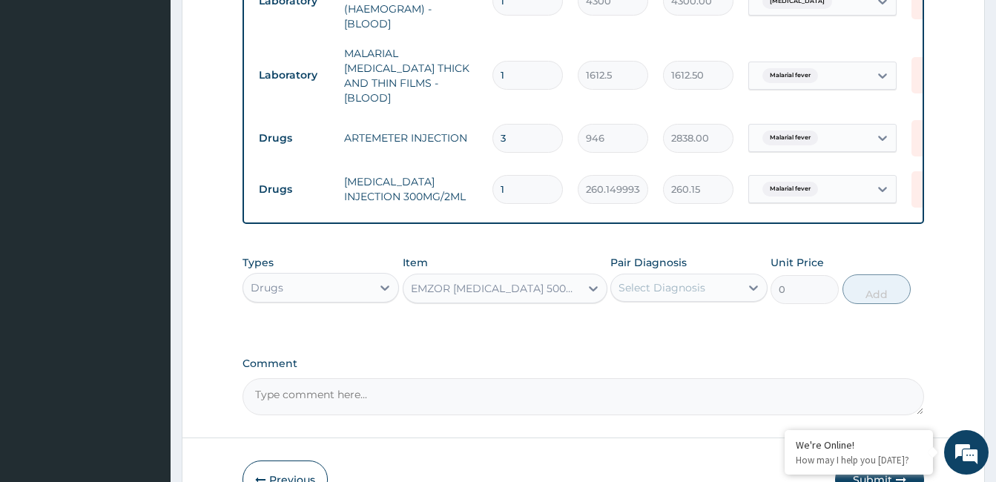
type input "23.64999961853027"
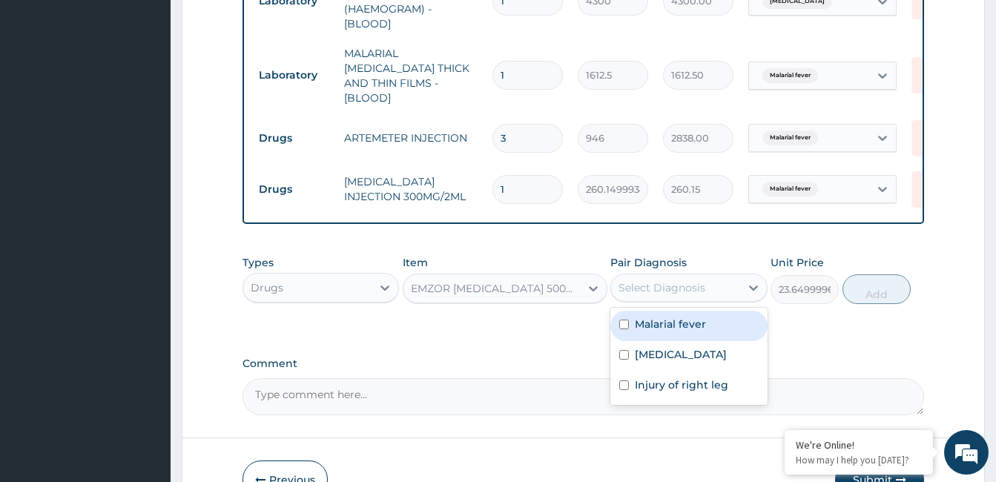
click at [678, 326] on label "Malarial fever" at bounding box center [670, 324] width 71 height 15
checkbox input "true"
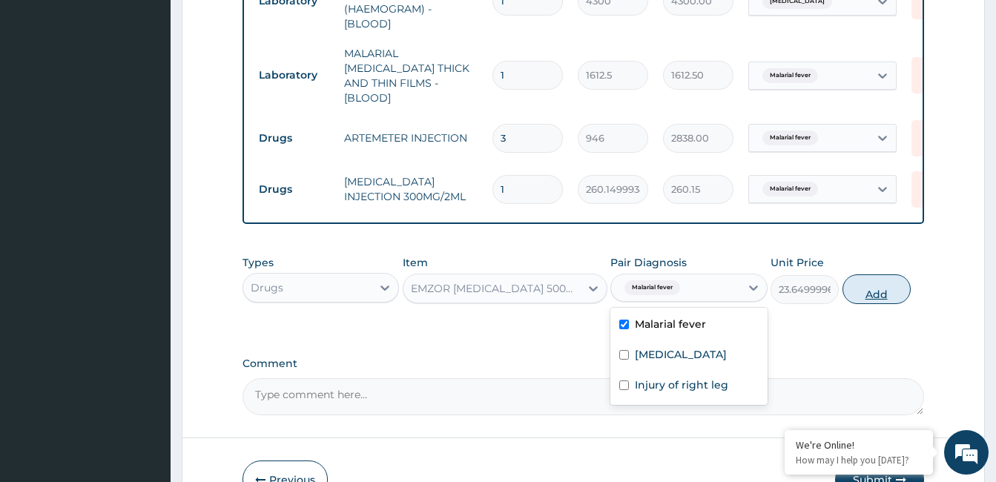
click at [880, 291] on button "Add" at bounding box center [876, 289] width 68 height 30
type input "0"
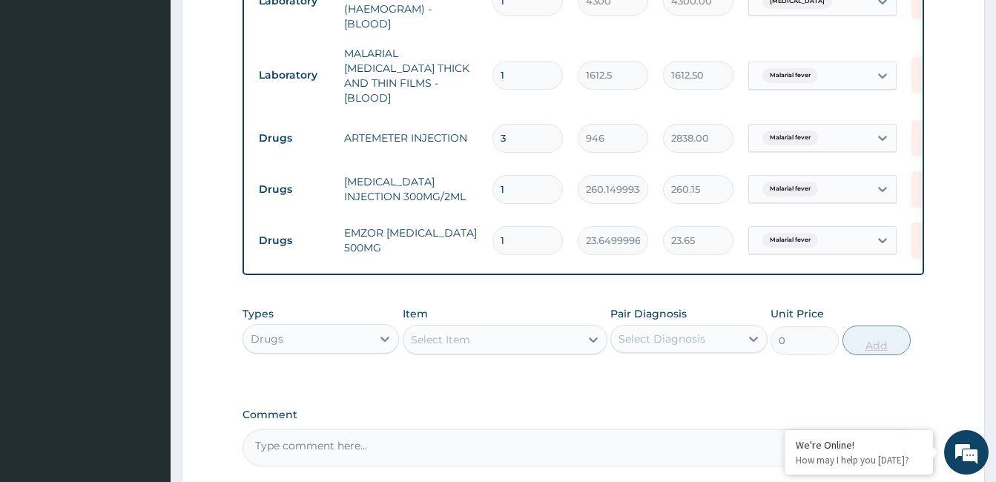
type input "18"
type input "425.70"
type input "18"
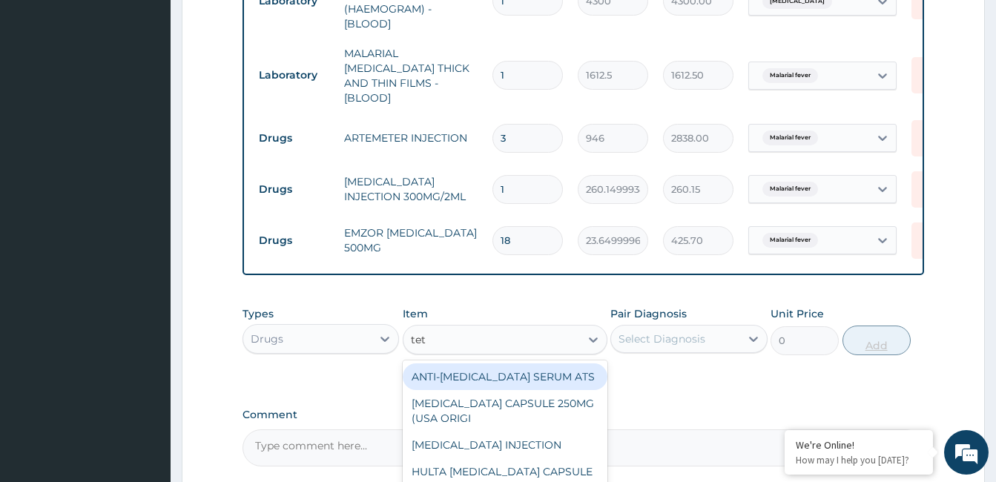
type input "teta"
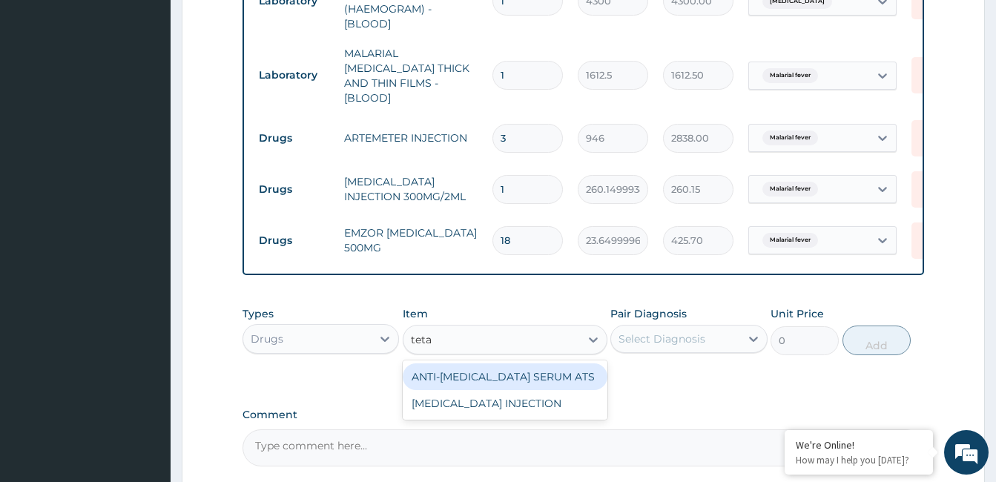
click at [503, 404] on div "TETANUS INJECTION" at bounding box center [505, 403] width 205 height 27
type input "1182.5"
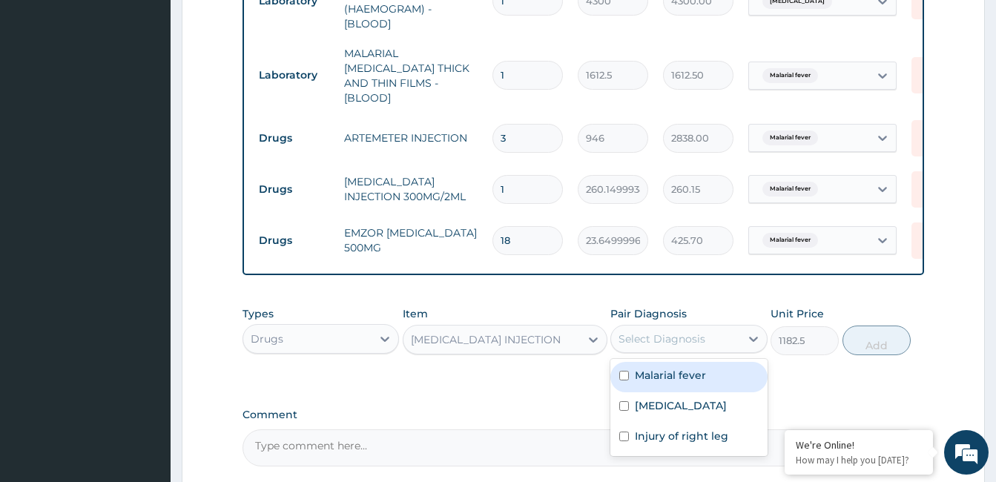
click at [690, 437] on label "Injury of right leg" at bounding box center [681, 436] width 93 height 15
checkbox input "true"
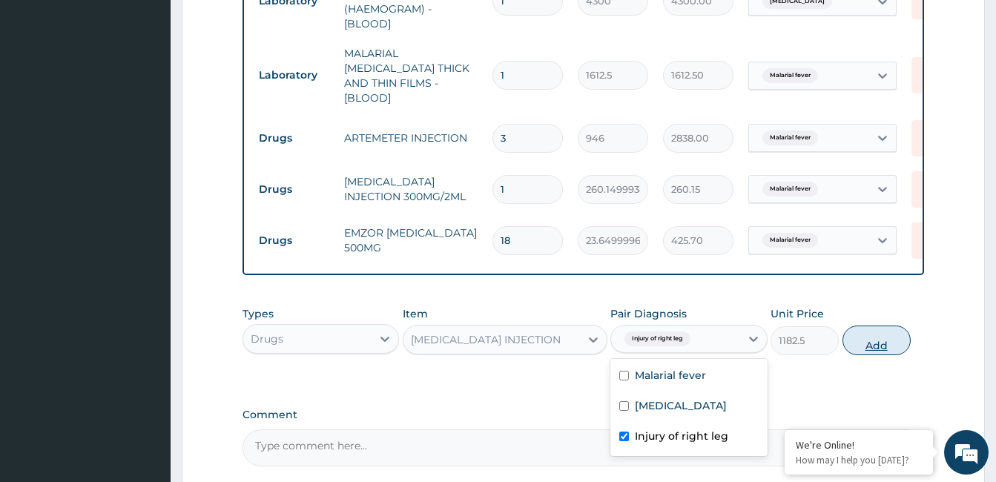
click at [877, 337] on button "Add" at bounding box center [876, 341] width 68 height 30
type input "0"
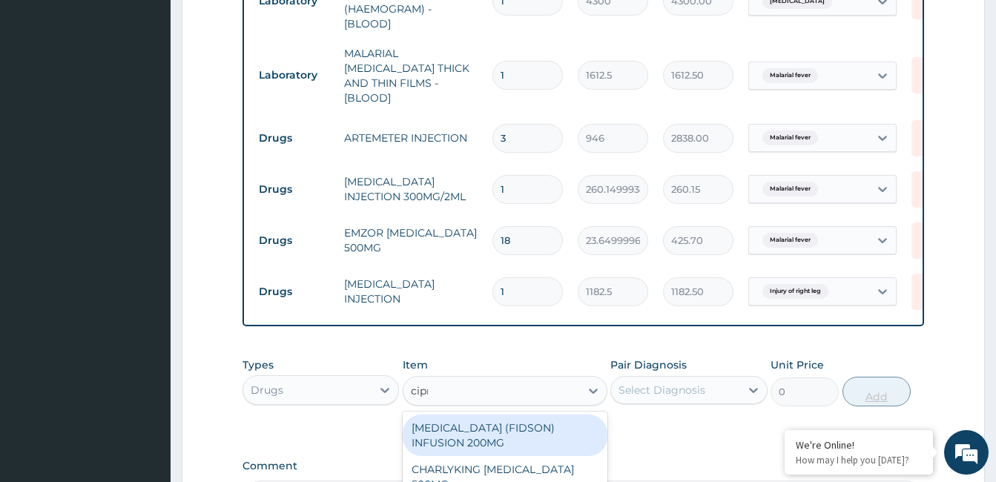
type input "cipro"
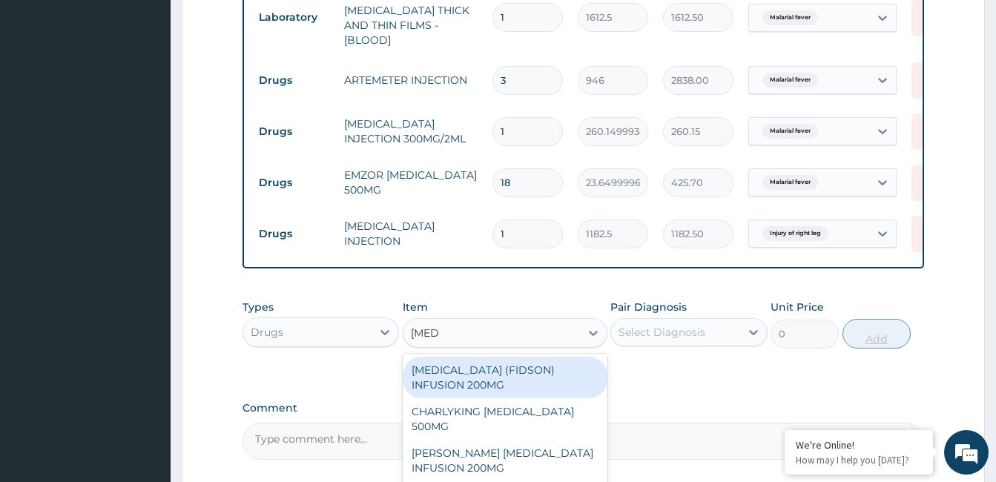
scroll to position [762, 0]
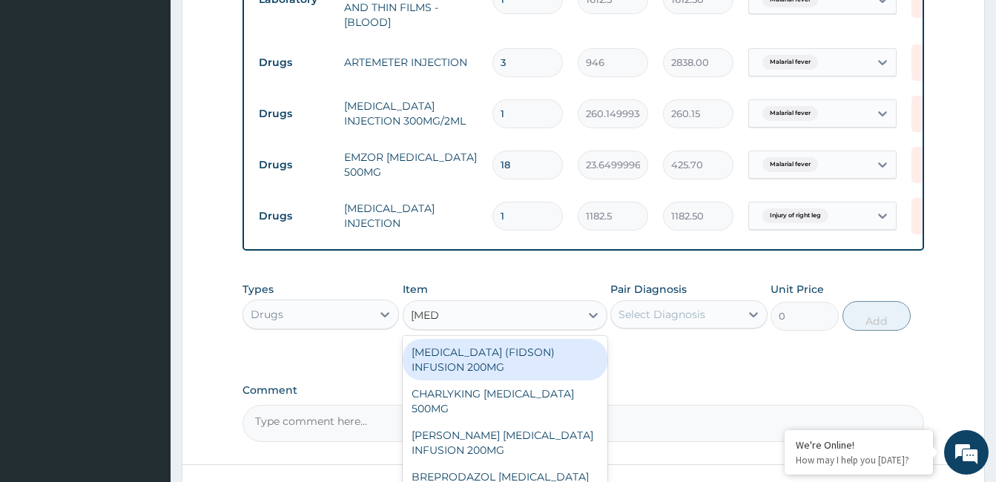
click at [509, 399] on div "CHARLYKING CIPROFLOXACIN 500MG" at bounding box center [505, 401] width 205 height 42
type input "177.375"
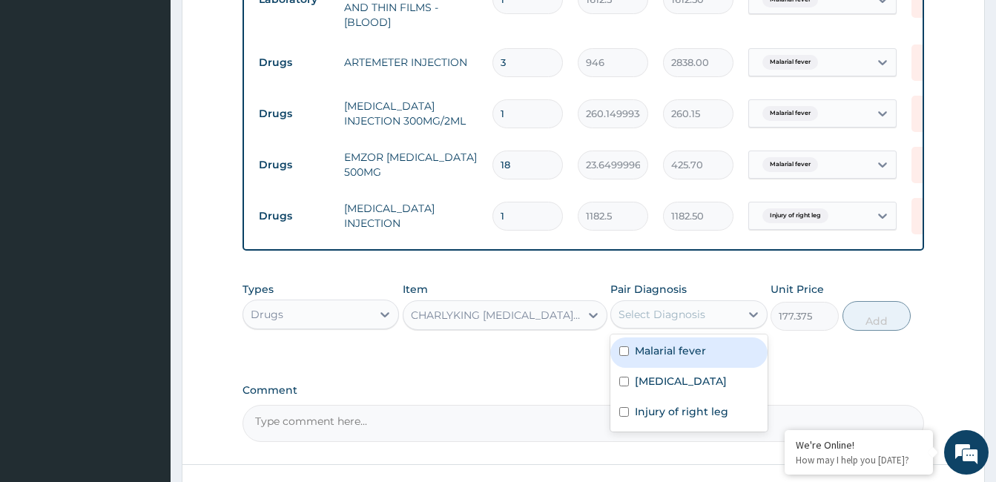
click at [684, 377] on div "Sepsis" at bounding box center [688, 383] width 156 height 30
checkbox input "true"
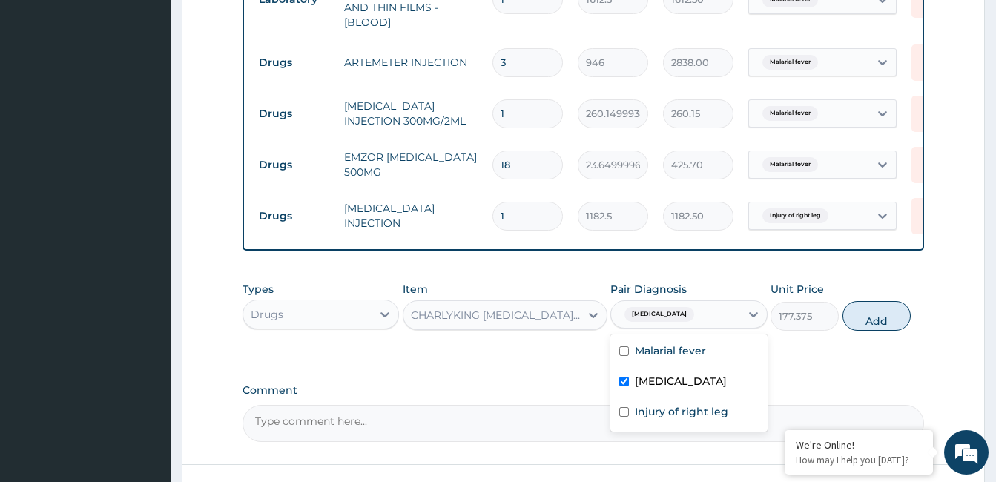
click at [878, 323] on button "Add" at bounding box center [876, 316] width 68 height 30
type input "0"
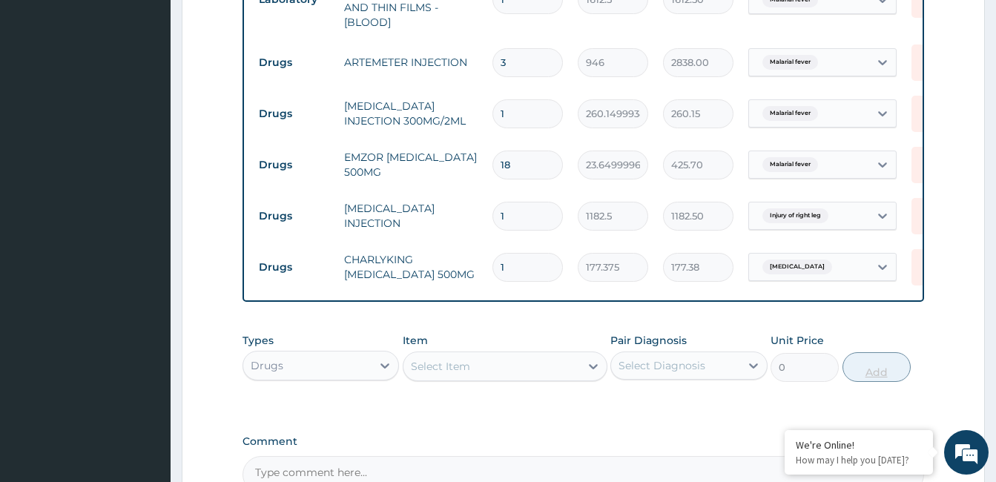
type input "10"
type input "1773.75"
type input "10"
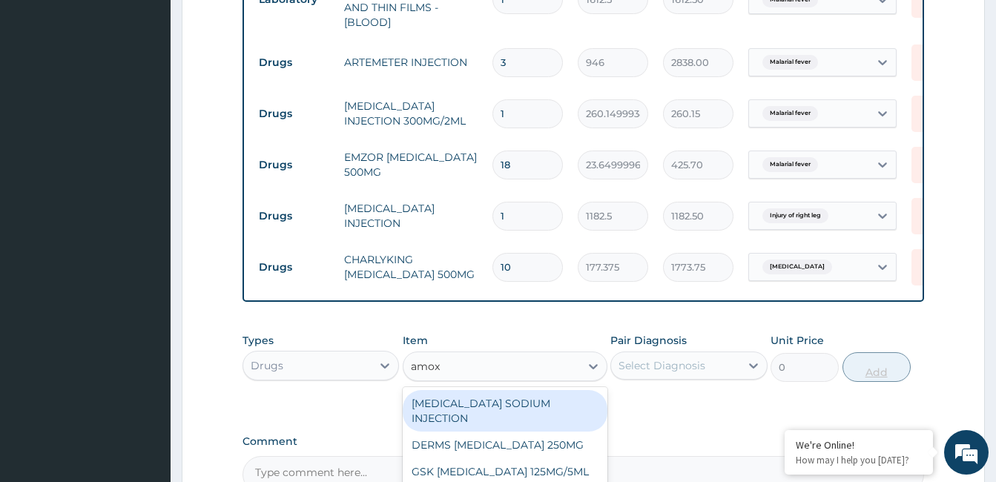
type input "amoxi"
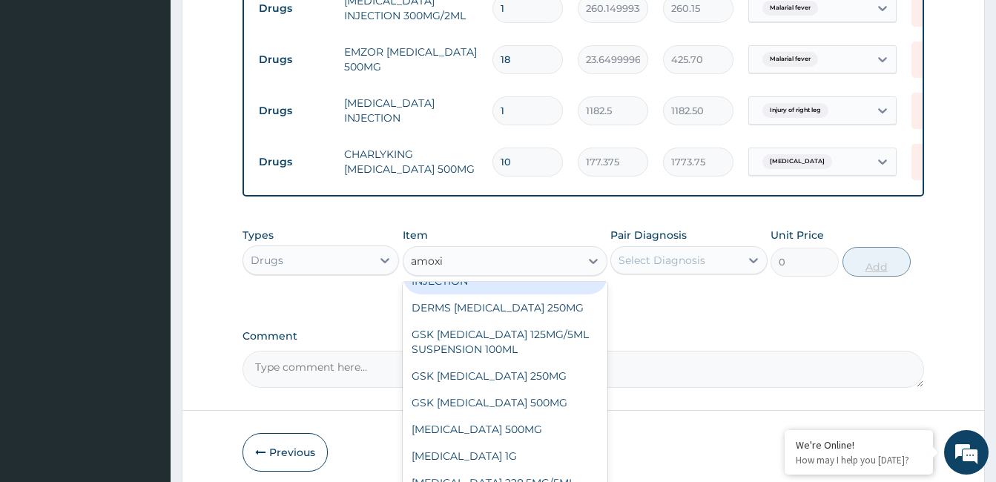
scroll to position [42, 0]
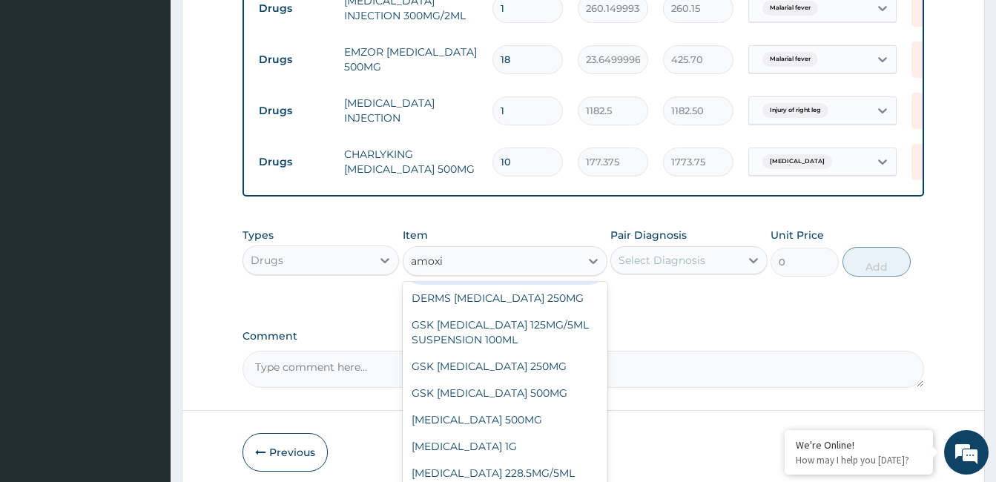
click at [515, 369] on div "GSK AMOXIL 250MG" at bounding box center [505, 366] width 205 height 27
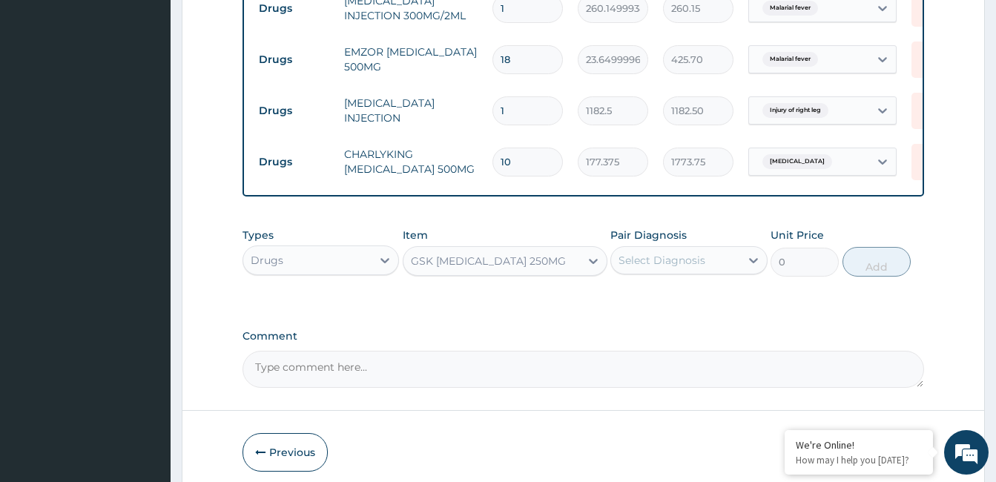
type input "29.5625"
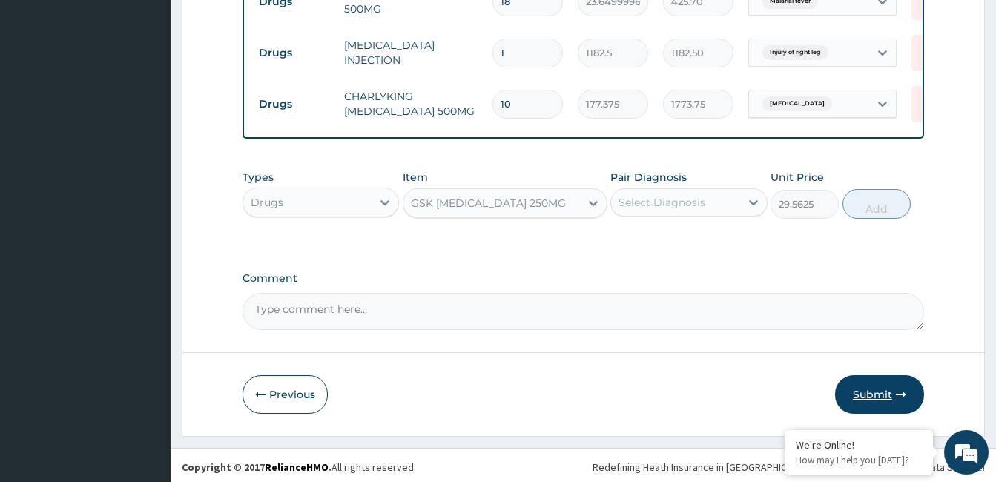
click at [879, 391] on button "Submit" at bounding box center [879, 394] width 89 height 39
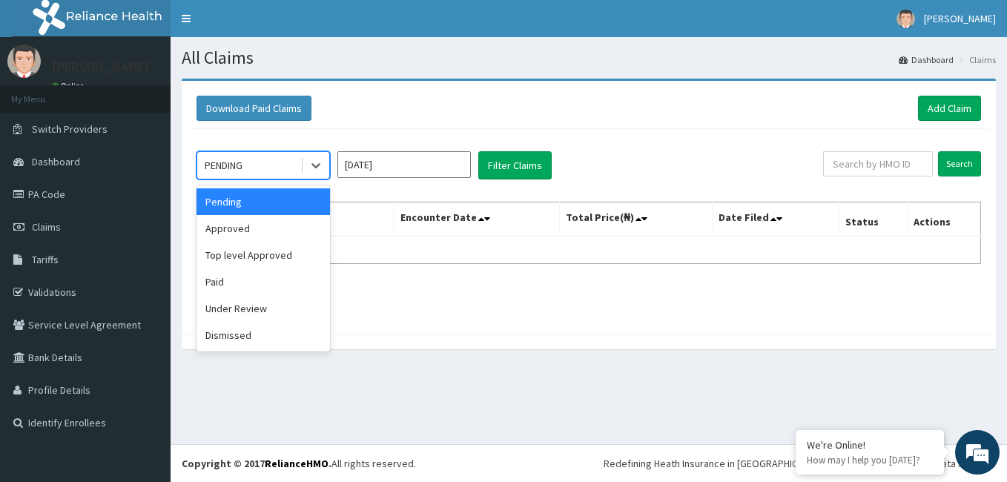
click at [265, 234] on div "Approved" at bounding box center [262, 228] width 133 height 27
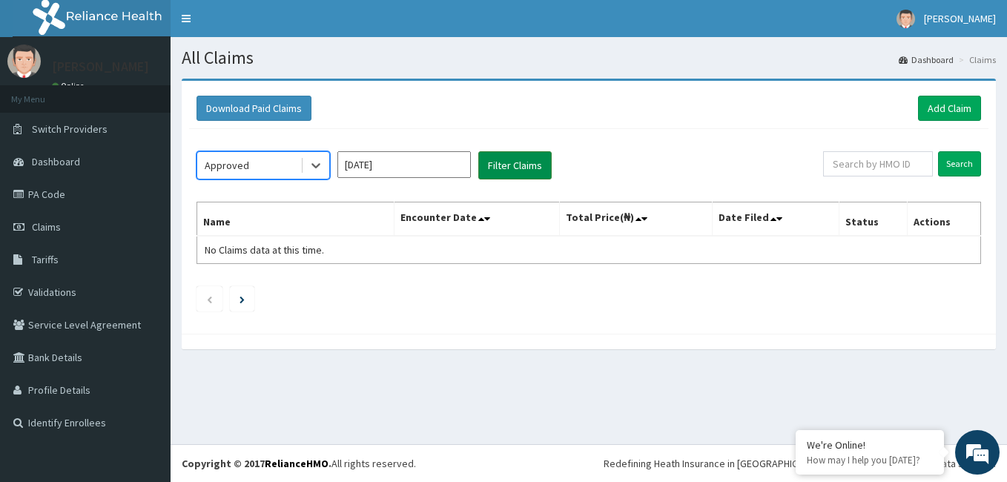
click at [516, 171] on button "Filter Claims" at bounding box center [514, 165] width 73 height 28
